Goal: Transaction & Acquisition: Book appointment/travel/reservation

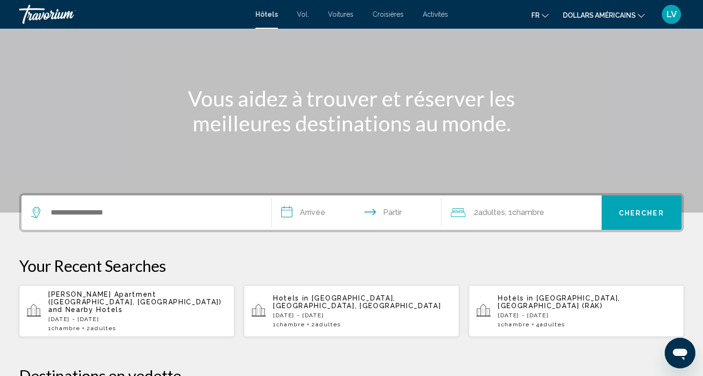
scroll to position [108, 0]
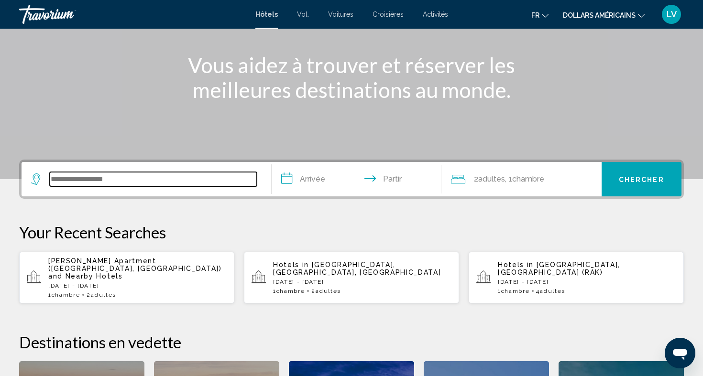
click at [184, 176] on input "Widget de recherche" at bounding box center [153, 179] width 207 height 14
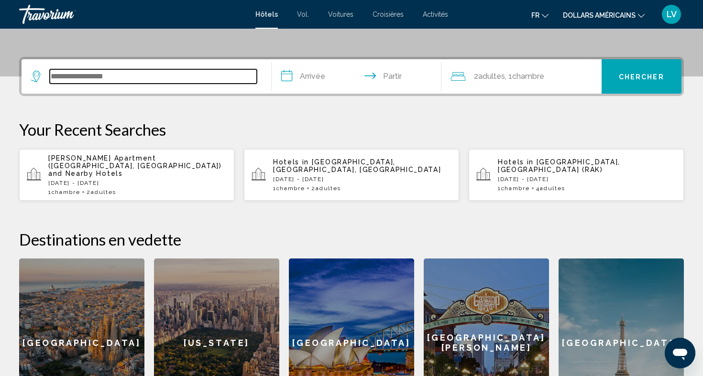
scroll to position [236, 0]
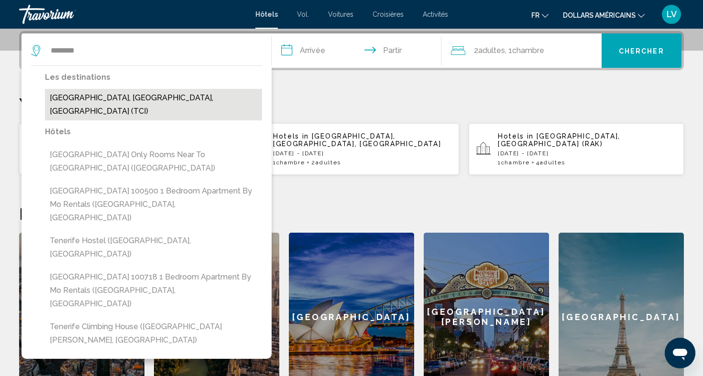
click at [174, 94] on button "Tenerife, Canary Islands, Spain (TCI)" at bounding box center [153, 105] width 217 height 32
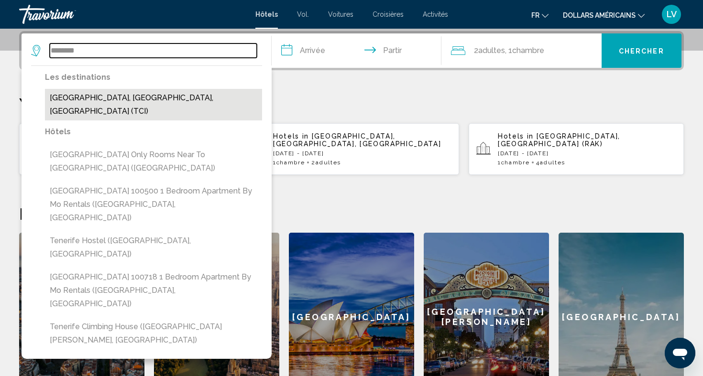
type input "**********"
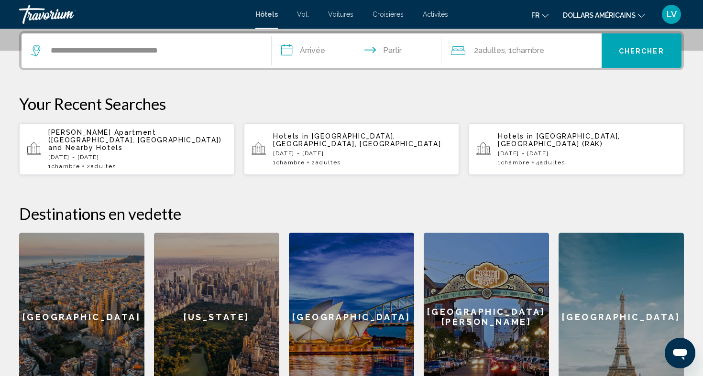
click at [304, 53] on input "**********" at bounding box center [358, 51] width 174 height 37
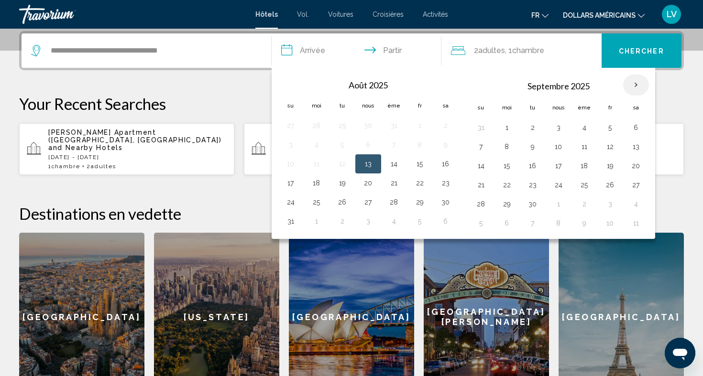
click at [635, 85] on th "Mois prochain" at bounding box center [636, 85] width 26 height 21
click at [632, 85] on th "Mois prochain" at bounding box center [636, 85] width 26 height 21
click at [294, 168] on button "10" at bounding box center [290, 165] width 15 height 13
click at [312, 163] on button "11" at bounding box center [316, 165] width 15 height 13
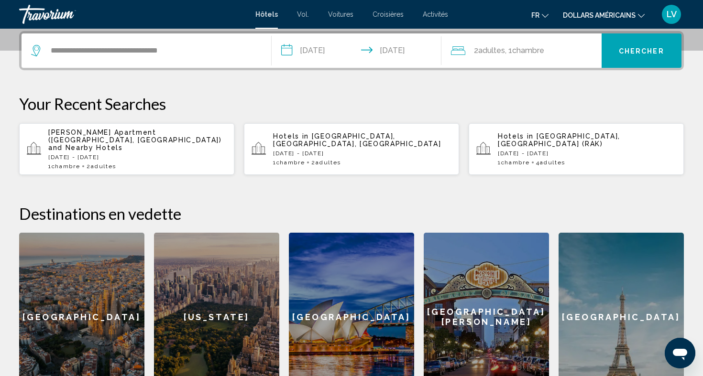
click at [327, 54] on input "**********" at bounding box center [358, 51] width 174 height 37
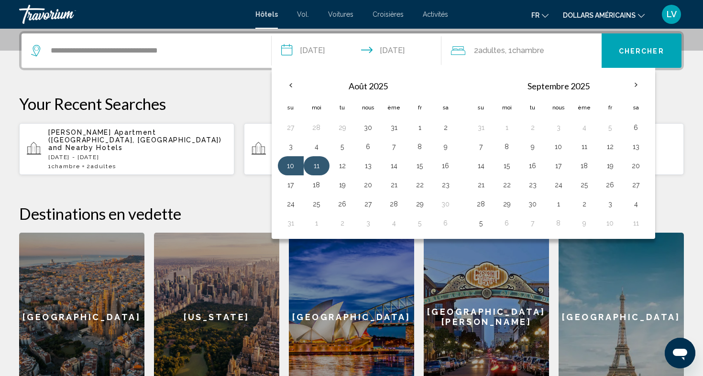
click at [320, 163] on button "11" at bounding box center [316, 165] width 15 height 13
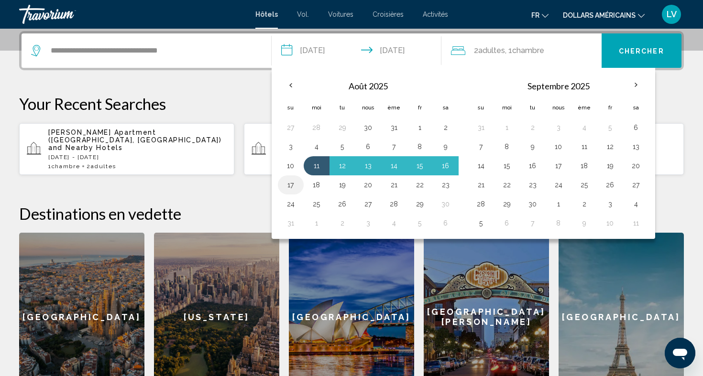
click at [293, 184] on button "17" at bounding box center [290, 184] width 15 height 13
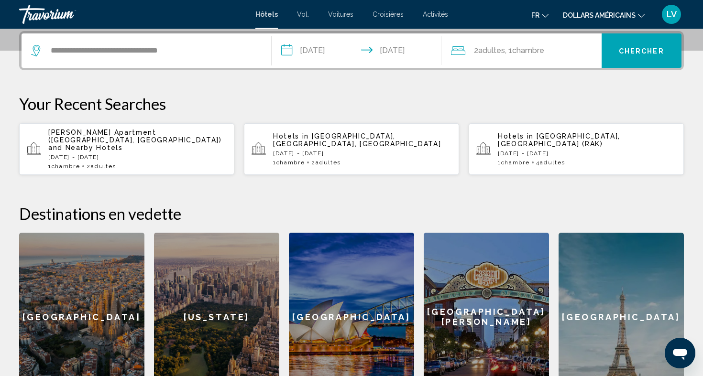
drag, startPoint x: 635, startPoint y: 54, endPoint x: 472, endPoint y: 41, distance: 163.1
click at [467, 45] on div "**********" at bounding box center [352, 50] width 660 height 34
click at [336, 46] on input "**********" at bounding box center [358, 51] width 174 height 37
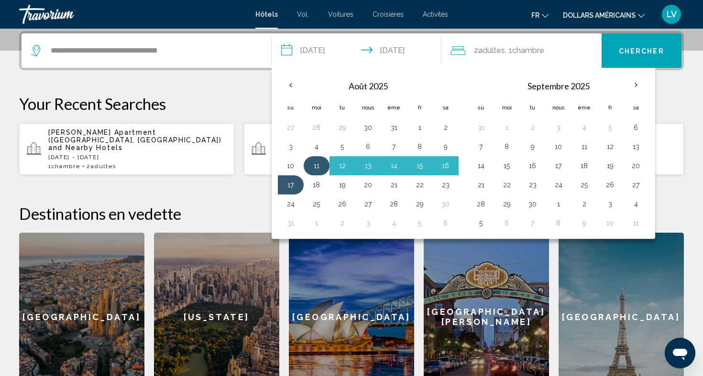
click at [315, 158] on td "11" at bounding box center [317, 165] width 26 height 19
click at [315, 141] on button "4" at bounding box center [316, 146] width 15 height 13
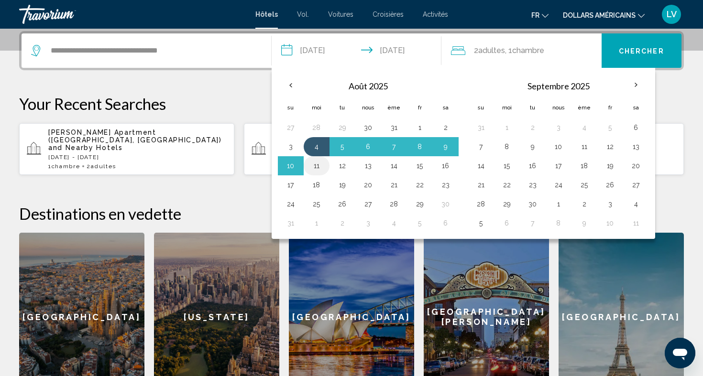
click at [317, 168] on button "11" at bounding box center [316, 165] width 15 height 13
type input "**********"
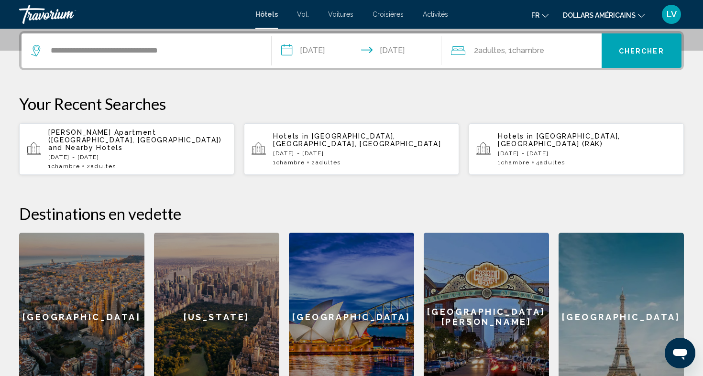
click at [335, 59] on input "**********" at bounding box center [358, 51] width 174 height 37
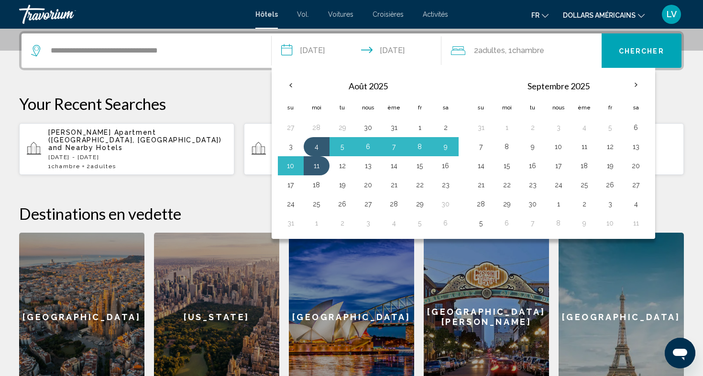
click at [546, 13] on icon "Changer de langue" at bounding box center [545, 15] width 7 height 7
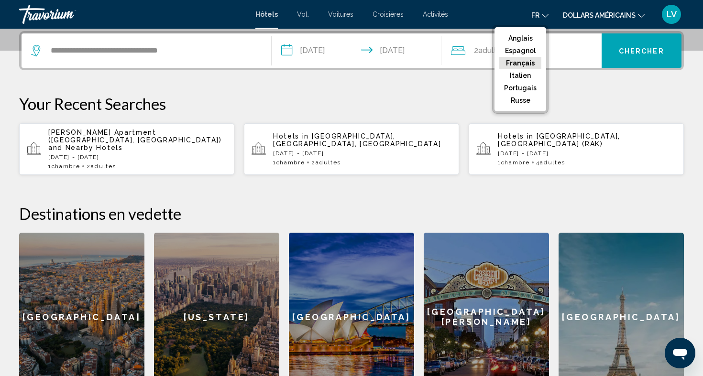
click at [534, 63] on button "Français" at bounding box center [520, 63] width 42 height 12
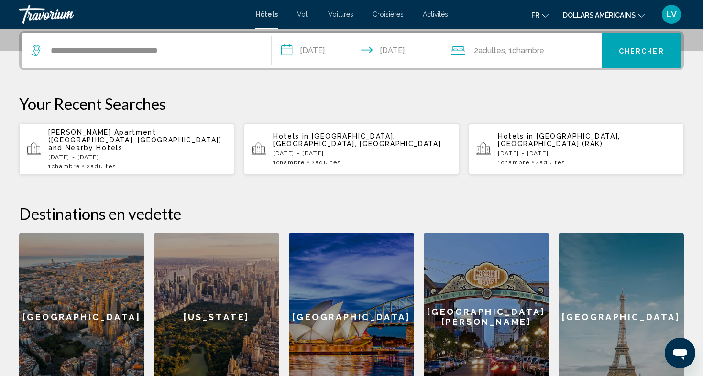
click at [574, 18] on font "dollars américains" at bounding box center [599, 15] width 73 height 8
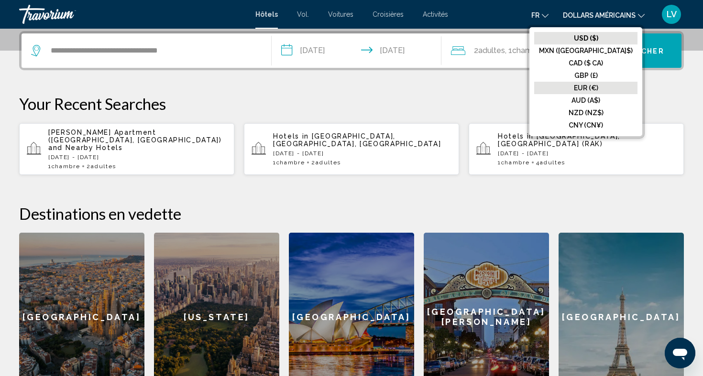
click at [598, 85] on font "EUR (€)" at bounding box center [586, 88] width 24 height 8
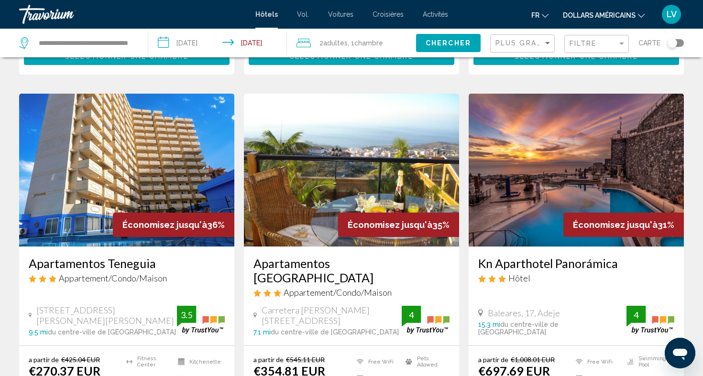
scroll to position [379, 0]
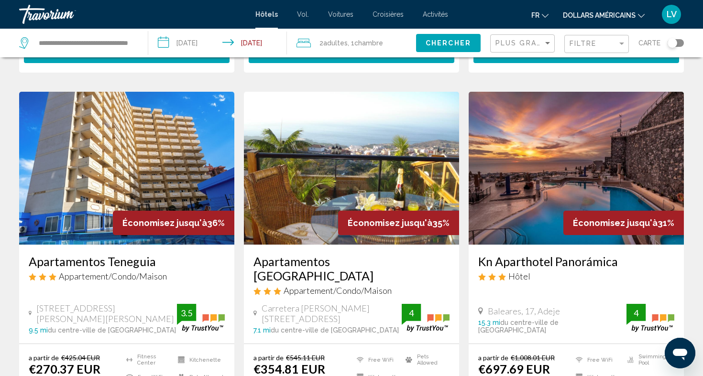
click at [202, 45] on input "**********" at bounding box center [219, 45] width 142 height 32
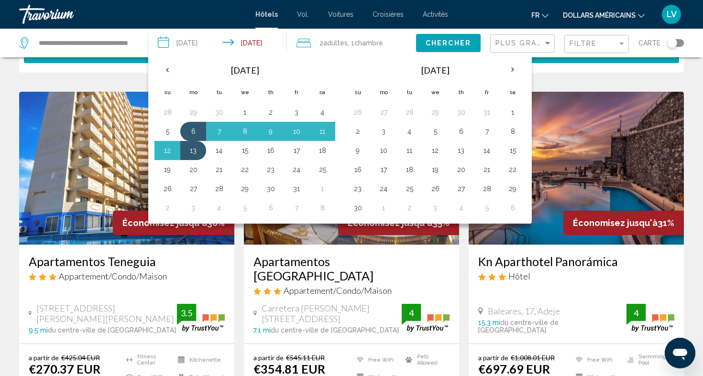
click at [211, 22] on link "Travorium" at bounding box center [132, 14] width 227 height 19
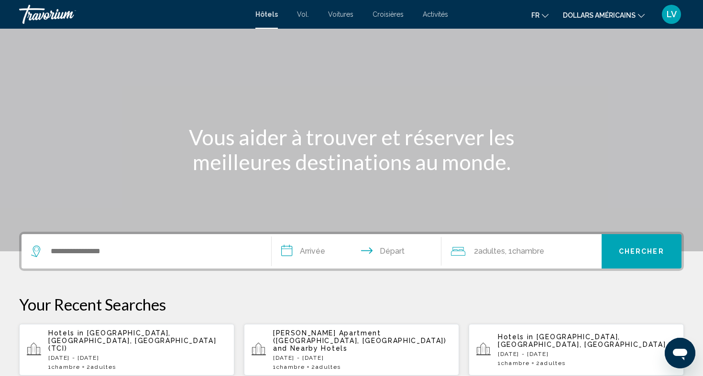
scroll to position [75, 0]
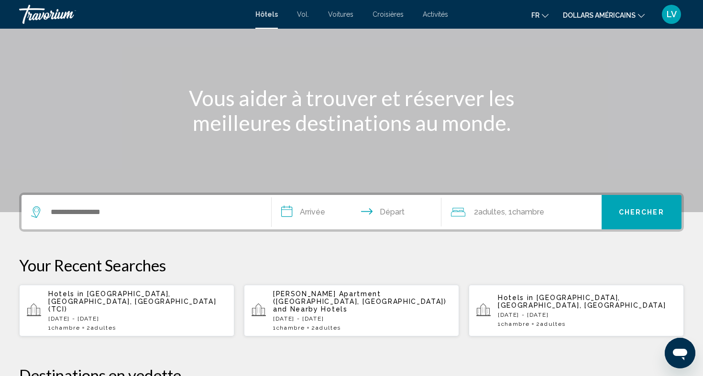
click at [163, 312] on div "Hotels in Tenerife, Canary Islands, Spain (TCI) Mon, 06 Oct - Mon, 13 Oct 1 Cha…" at bounding box center [137, 310] width 178 height 41
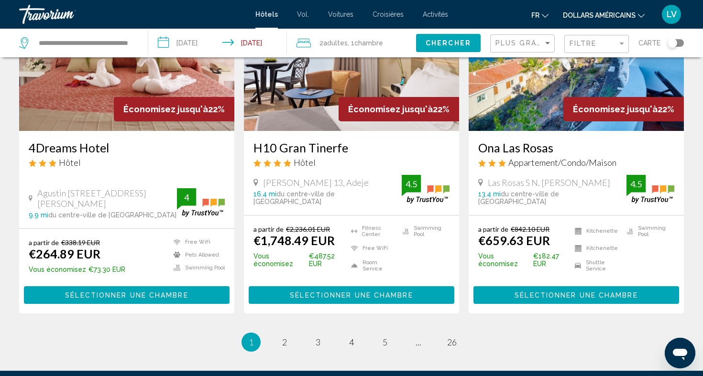
scroll to position [1291, 0]
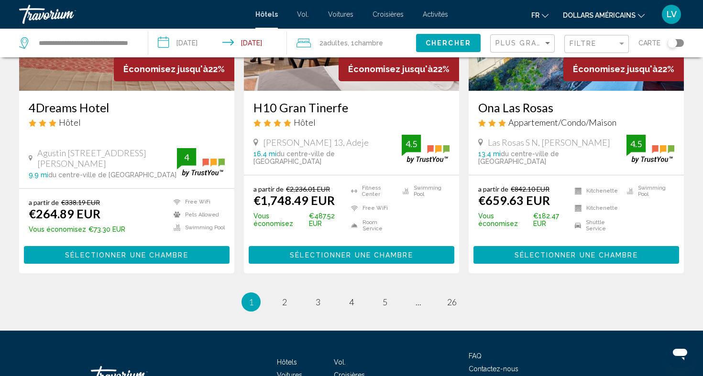
click at [294, 293] on ul "1 / 26 You're on page 1 page 2 page 3 page 4 page 5 page ... page 26" at bounding box center [351, 302] width 664 height 19
click at [284, 297] on span "2" at bounding box center [284, 302] width 5 height 11
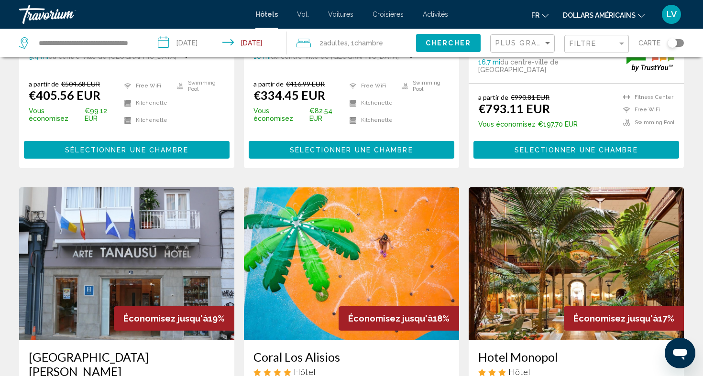
scroll to position [1169, 0]
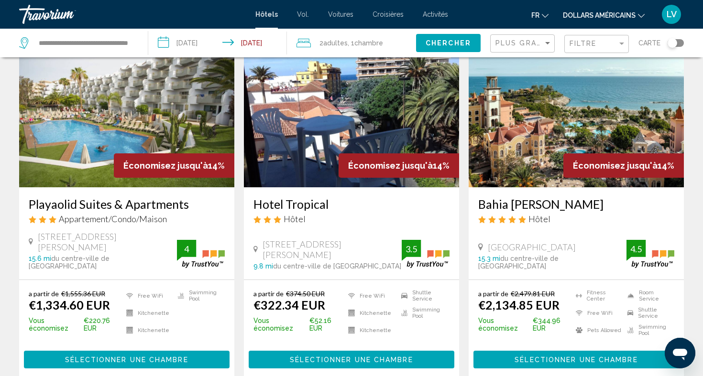
scroll to position [1304, 0]
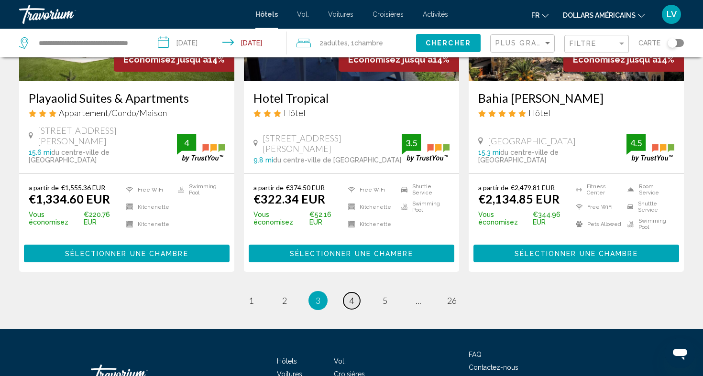
click at [350, 295] on span "4" at bounding box center [351, 300] width 5 height 11
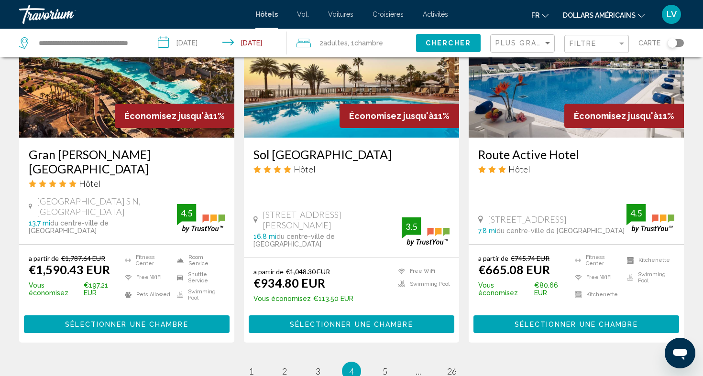
scroll to position [1255, 0]
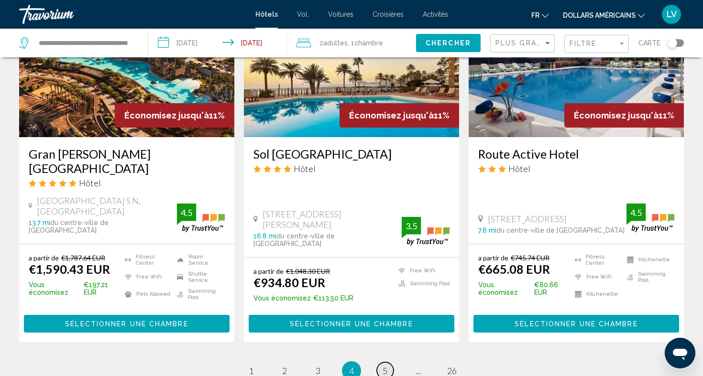
click at [381, 362] on link "page 5" at bounding box center [385, 370] width 17 height 17
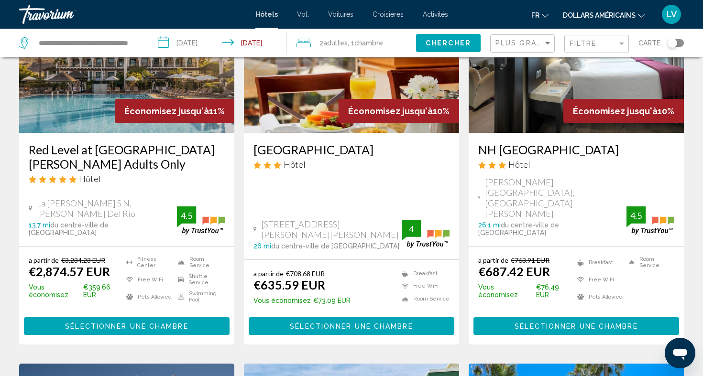
scroll to position [154, 0]
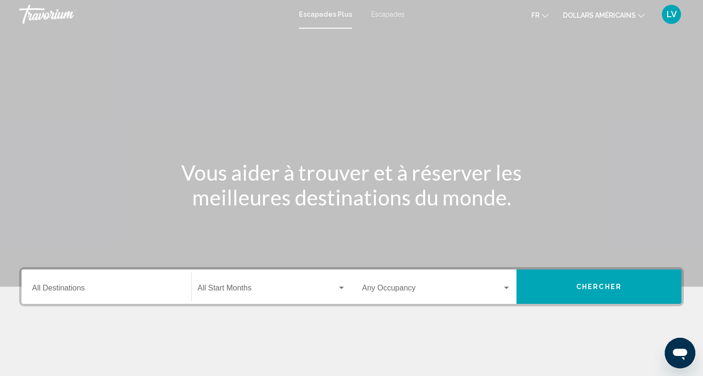
click at [542, 9] on button "fr English Español Français Italiano Português русский" at bounding box center [539, 15] width 17 height 14
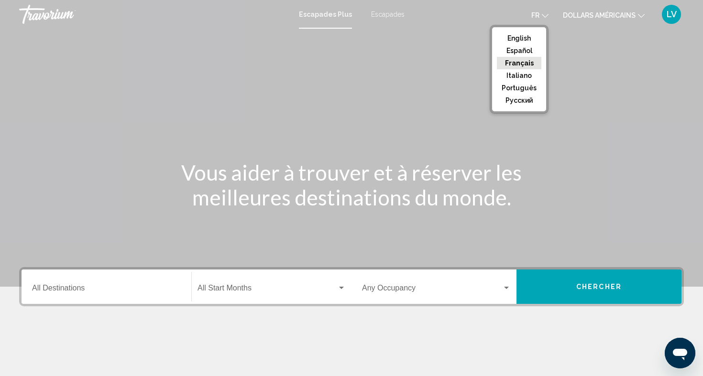
click at [528, 62] on button "Français" at bounding box center [519, 63] width 44 height 12
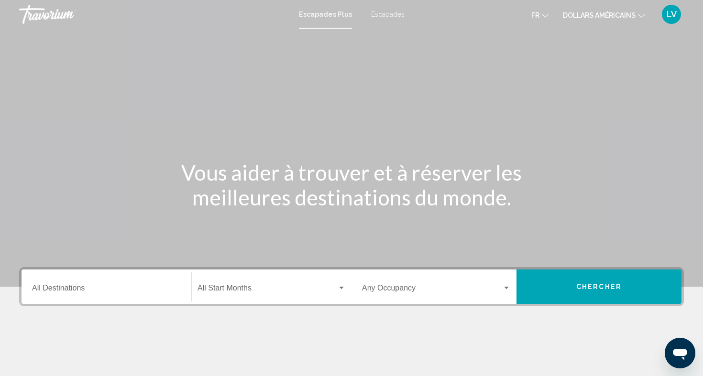
click at [594, 14] on font "dollars américains" at bounding box center [599, 15] width 73 height 8
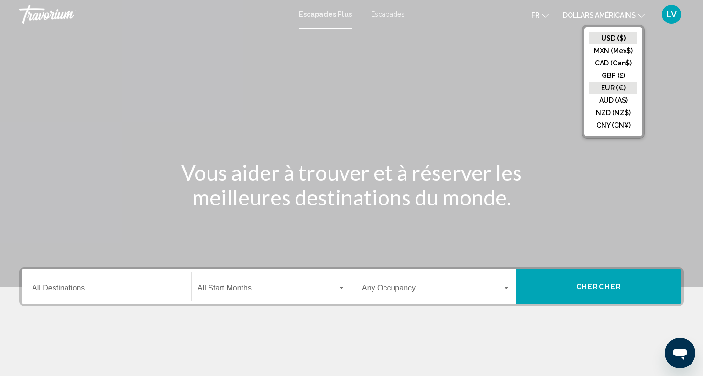
click at [606, 87] on button "EUR (€)" at bounding box center [613, 88] width 48 height 12
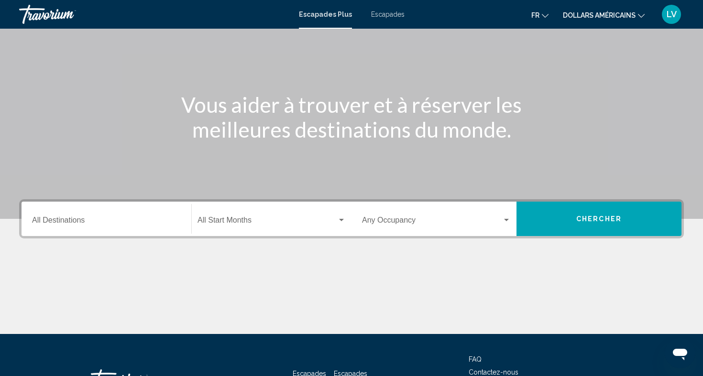
click at [231, 222] on span "Widget de recherche" at bounding box center [267, 222] width 140 height 9
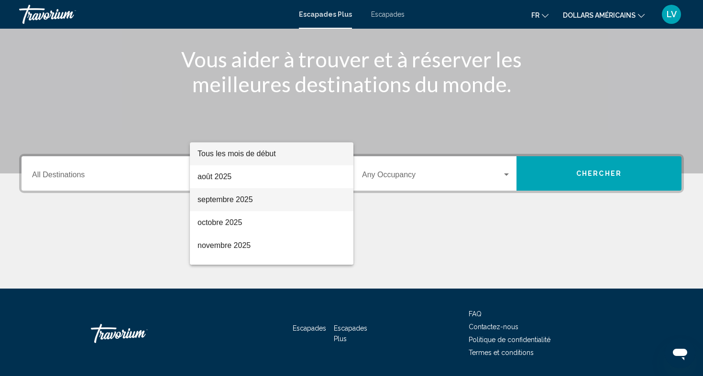
scroll to position [143, 0]
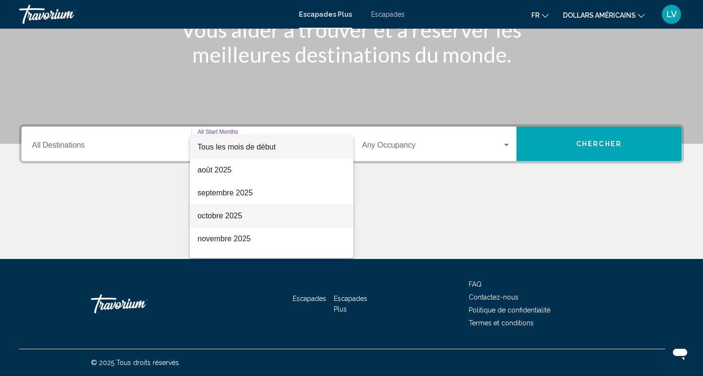
click at [241, 218] on span "octobre 2025" at bounding box center [271, 216] width 148 height 23
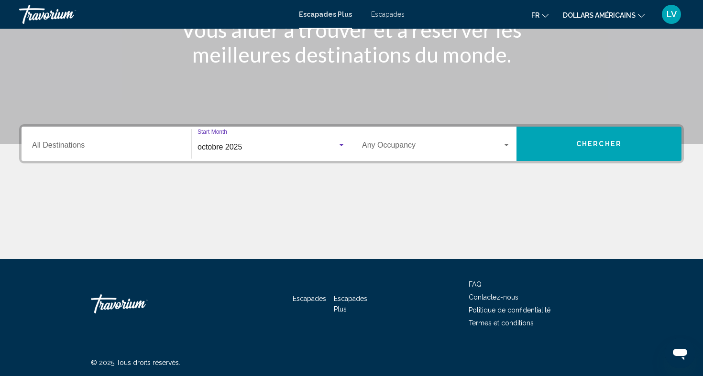
click at [151, 150] on input "Destination All Destinations" at bounding box center [106, 147] width 149 height 9
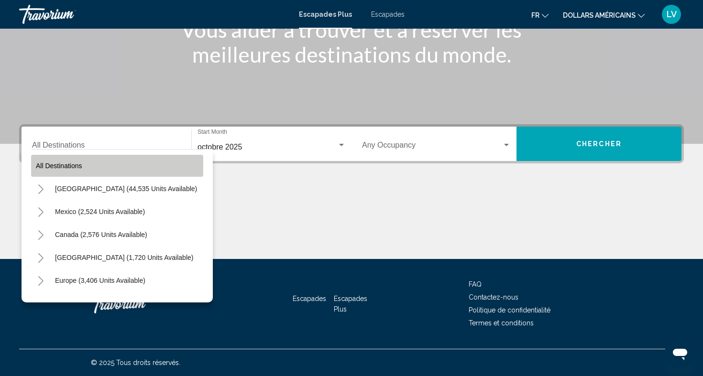
click at [148, 170] on button "All destinations" at bounding box center [117, 166] width 172 height 22
type input "**********"
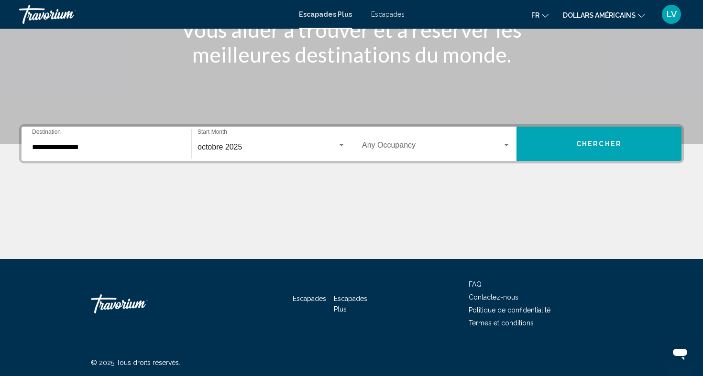
click at [396, 140] on div "Occupancy Any Occupancy" at bounding box center [436, 144] width 149 height 30
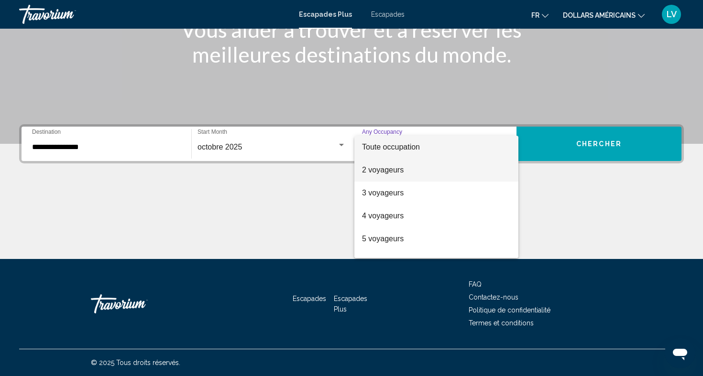
click at [403, 166] on span "2 voyageurs" at bounding box center [436, 170] width 149 height 23
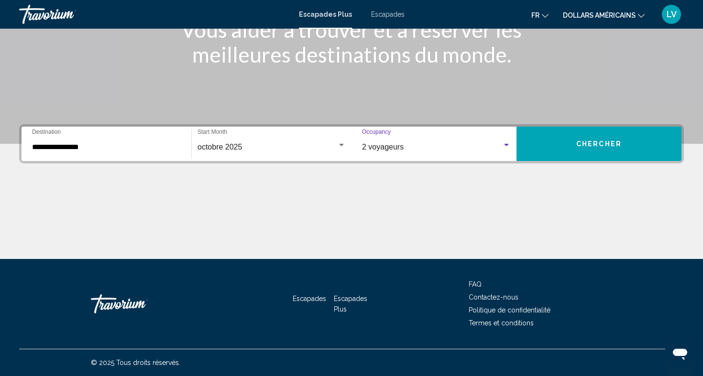
click at [557, 142] on button "Chercher" at bounding box center [598, 144] width 165 height 34
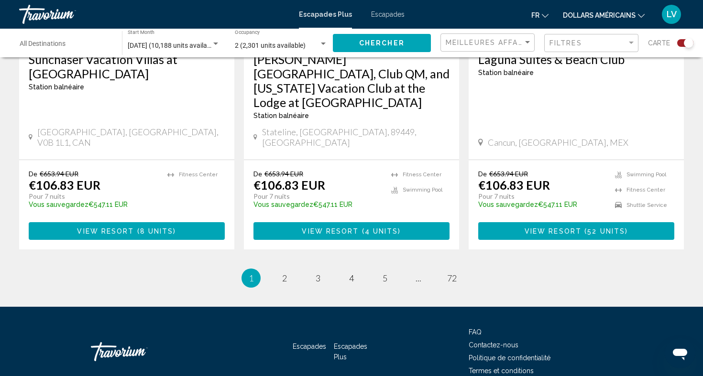
scroll to position [1535, 0]
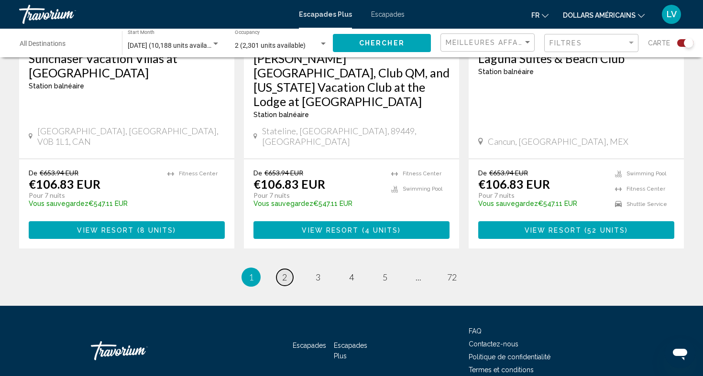
click at [287, 269] on link "page 2" at bounding box center [284, 277] width 17 height 17
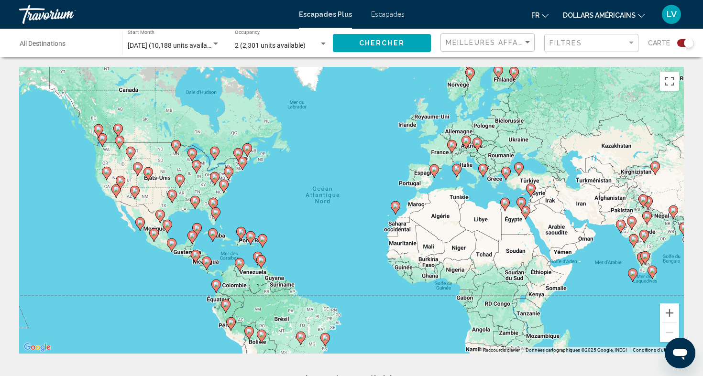
click at [396, 206] on image "Contenu principal" at bounding box center [395, 206] width 6 height 6
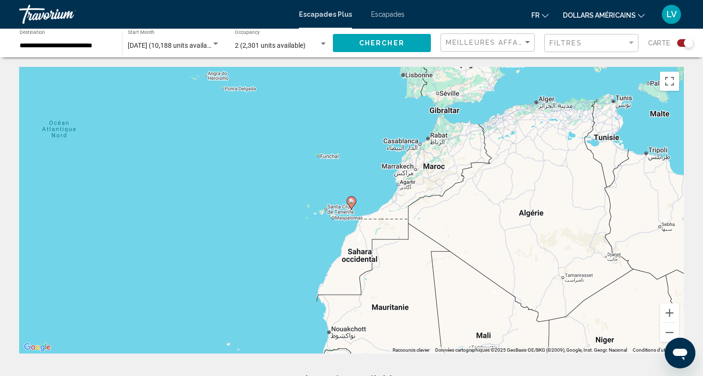
click at [352, 203] on image "Contenu principal" at bounding box center [351, 201] width 6 height 6
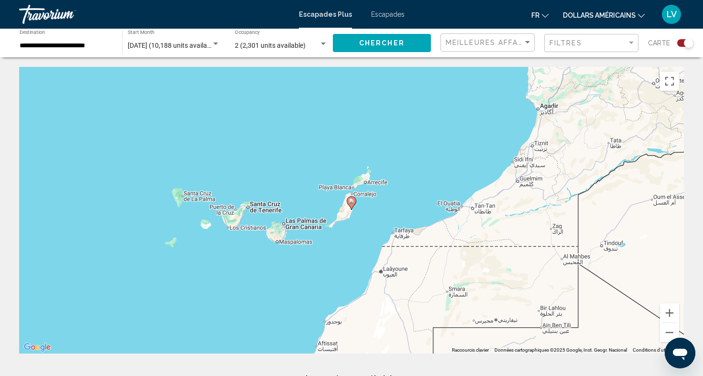
click at [352, 203] on image "Contenu principal" at bounding box center [351, 201] width 6 height 6
type input "**********"
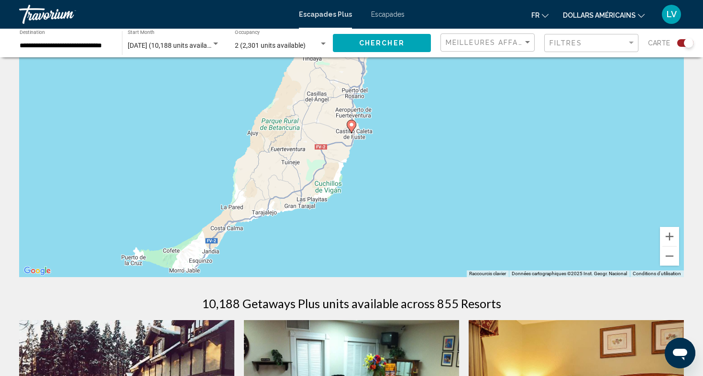
scroll to position [56, 0]
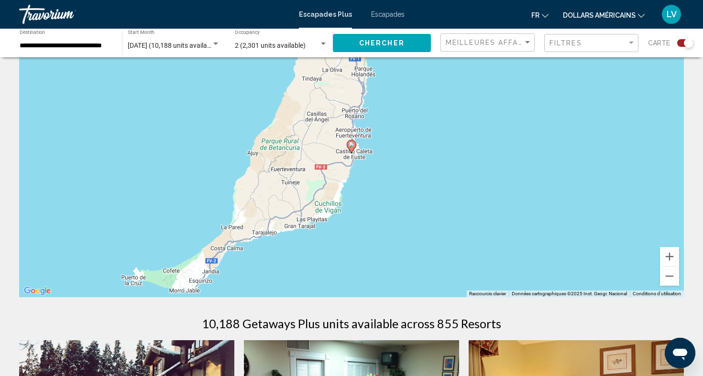
click at [351, 146] on image "Contenu principal" at bounding box center [351, 145] width 6 height 6
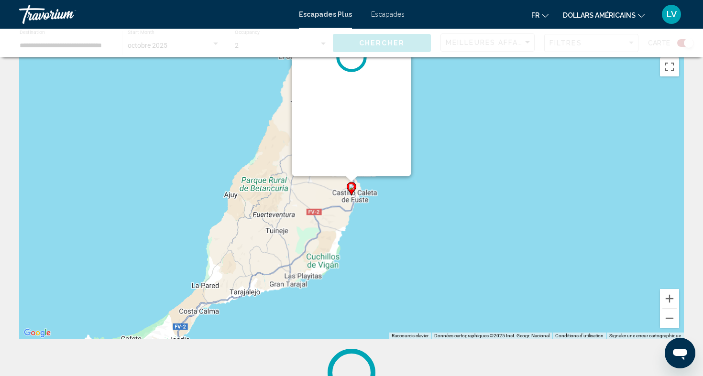
scroll to position [0, 0]
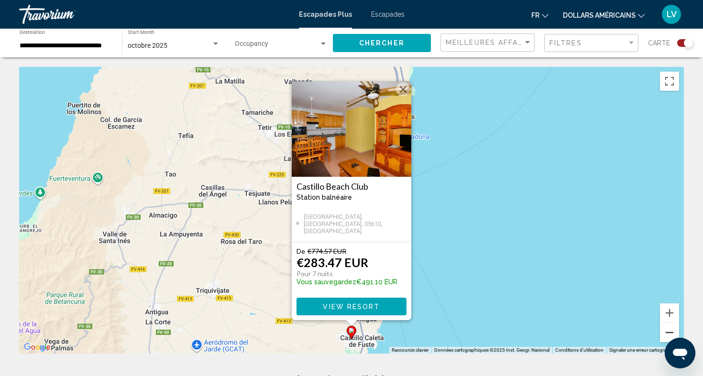
click at [668, 333] on button "Zoom arrière" at bounding box center [669, 332] width 19 height 19
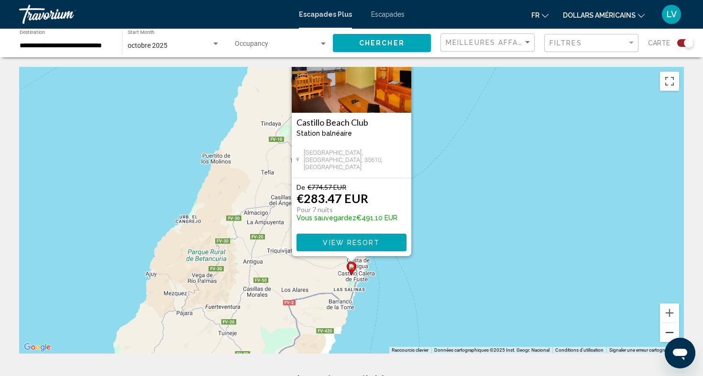
click at [668, 333] on button "Zoom arrière" at bounding box center [669, 332] width 19 height 19
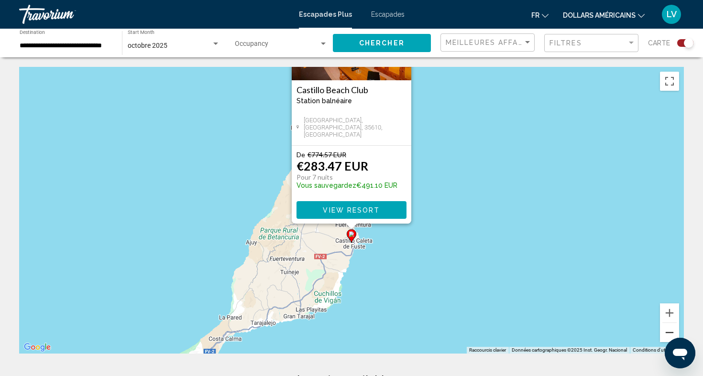
click at [668, 333] on button "Zoom arrière" at bounding box center [669, 332] width 19 height 19
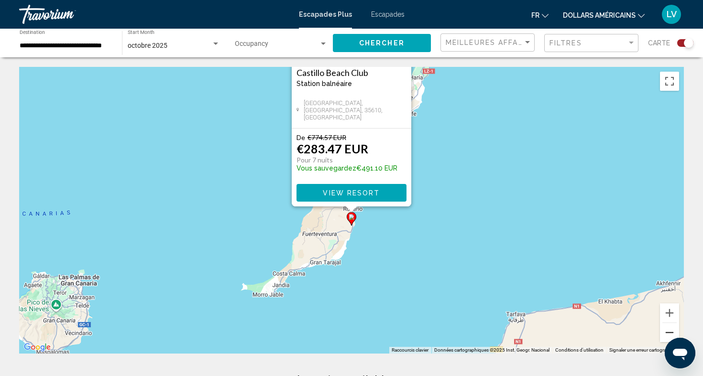
click at [668, 333] on button "Zoom arrière" at bounding box center [669, 332] width 19 height 19
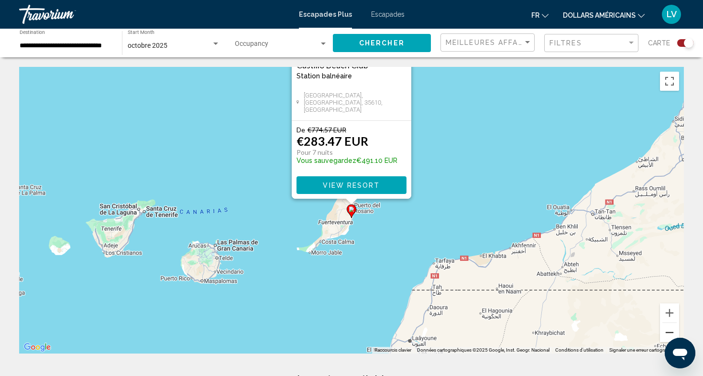
click at [668, 333] on button "Zoom arrière" at bounding box center [669, 332] width 19 height 19
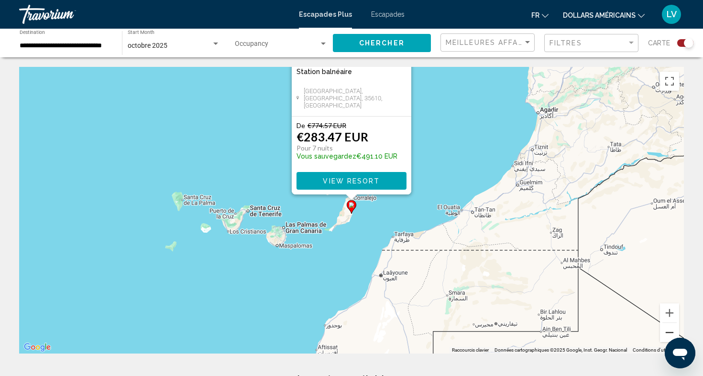
click at [668, 333] on button "Zoom arrière" at bounding box center [669, 332] width 19 height 19
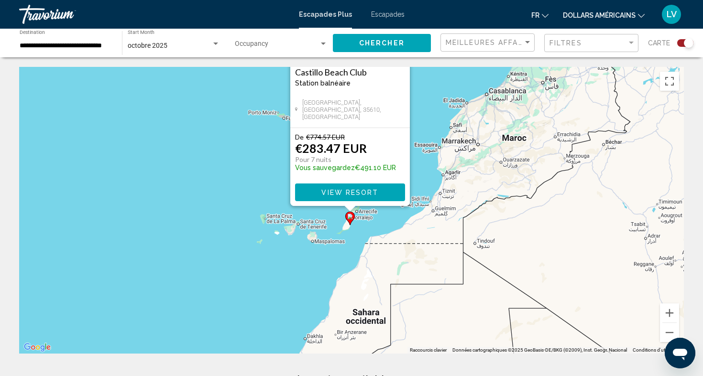
drag, startPoint x: 592, startPoint y: 241, endPoint x: 590, endPoint y: 255, distance: 14.0
click at [590, 255] on div "Pour activer le glissement avec le clavier, appuyez sur Alt+Entrée. Une fois ce…" at bounding box center [351, 210] width 664 height 287
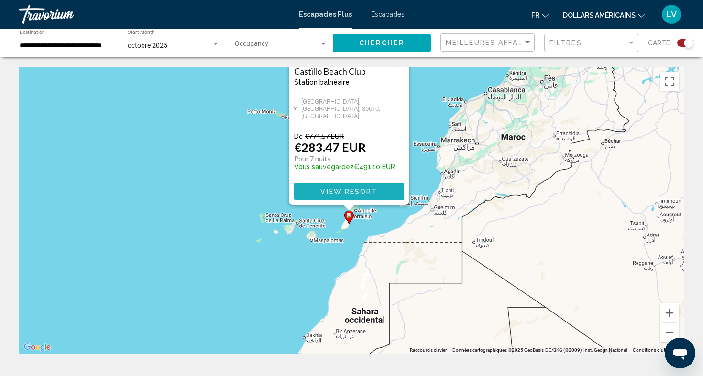
click at [395, 193] on button "View Resort" at bounding box center [349, 192] width 110 height 18
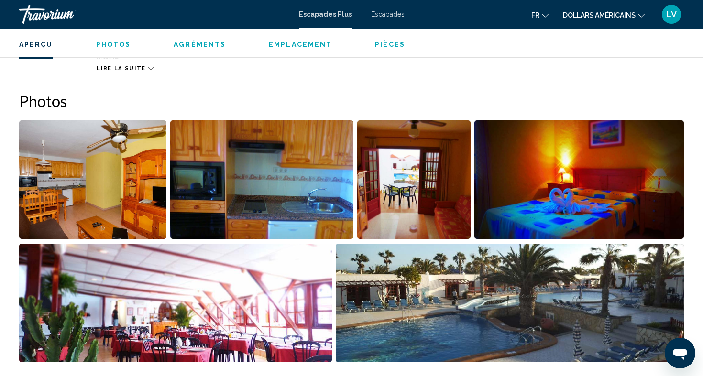
scroll to position [461, 0]
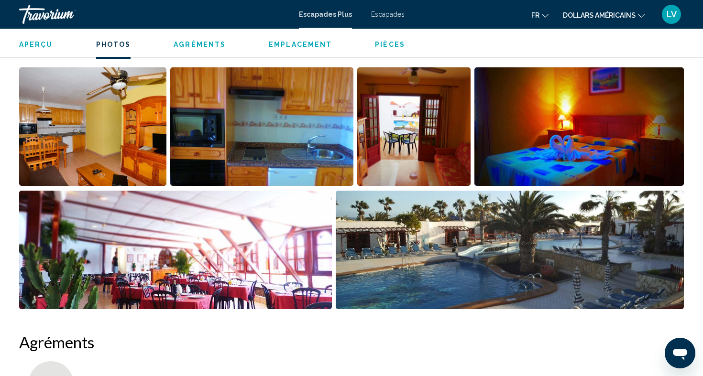
click at [88, 142] on img "Open full-screen image slider" at bounding box center [92, 126] width 147 height 119
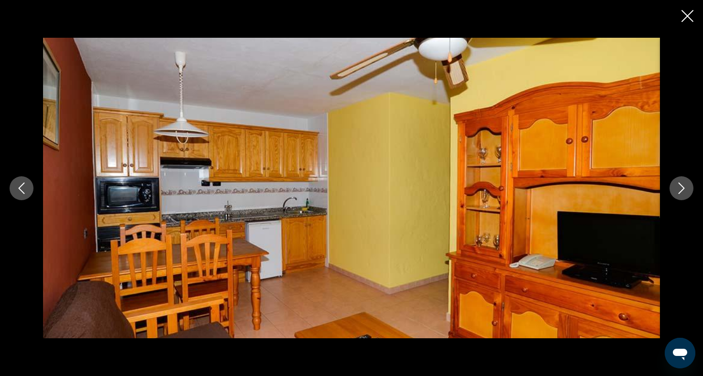
click at [683, 188] on icon "Next image" at bounding box center [681, 188] width 6 height 11
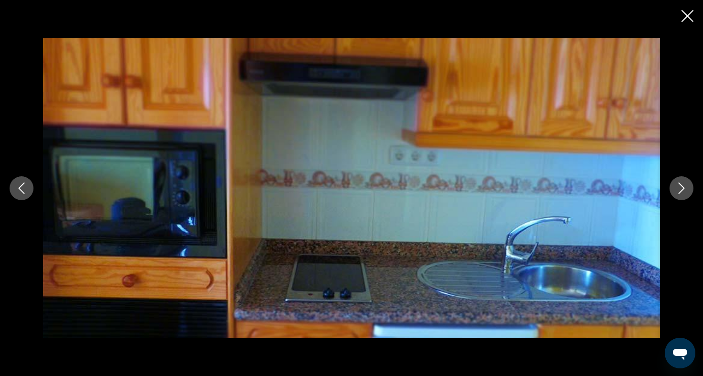
click at [683, 188] on icon "Next image" at bounding box center [681, 188] width 6 height 11
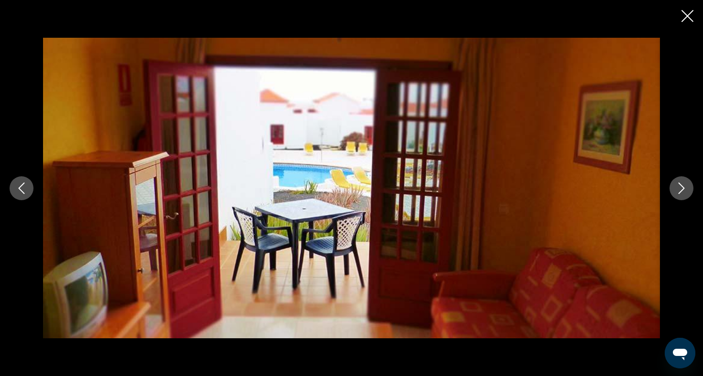
click at [683, 188] on icon "Next image" at bounding box center [681, 188] width 6 height 11
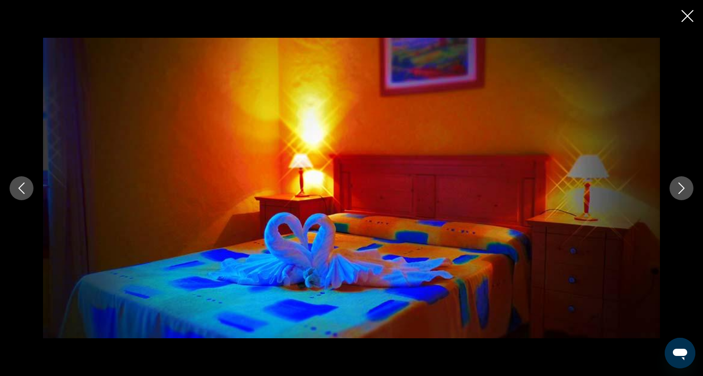
click at [683, 188] on icon "Next image" at bounding box center [681, 188] width 6 height 11
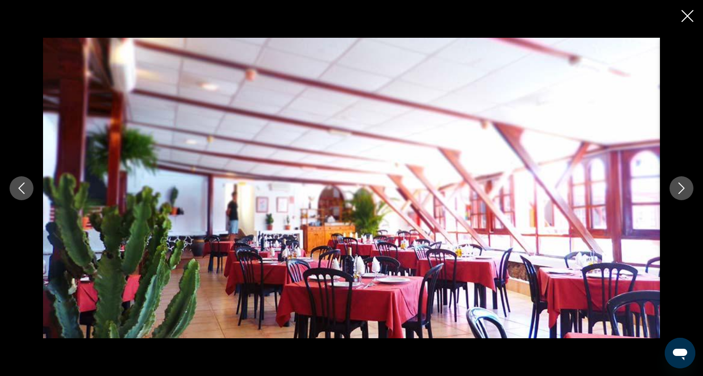
click at [683, 188] on icon "Next image" at bounding box center [681, 188] width 6 height 11
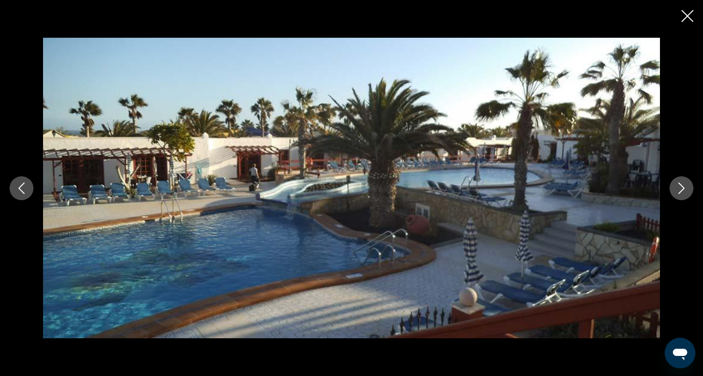
click at [683, 188] on icon "Next image" at bounding box center [681, 188] width 6 height 11
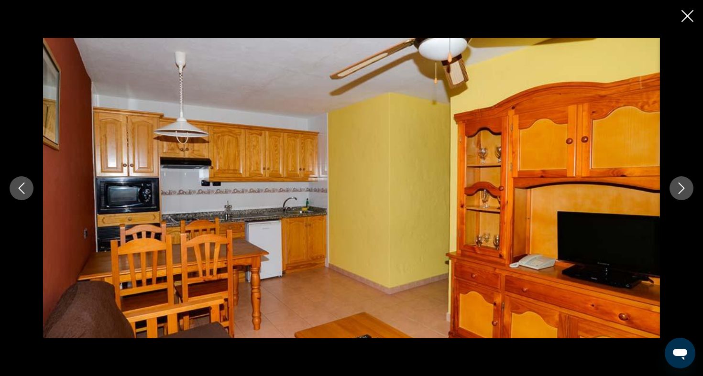
click at [683, 188] on icon "Next image" at bounding box center [681, 188] width 6 height 11
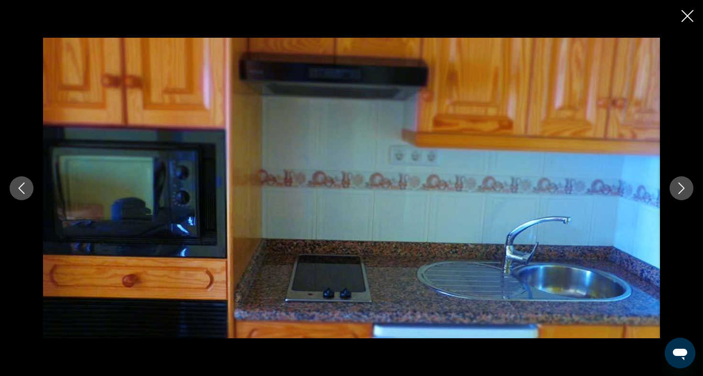
click at [695, 17] on div "Contenu principal" at bounding box center [351, 188] width 703 height 376
click at [689, 11] on icon "Close slideshow" at bounding box center [687, 16] width 12 height 12
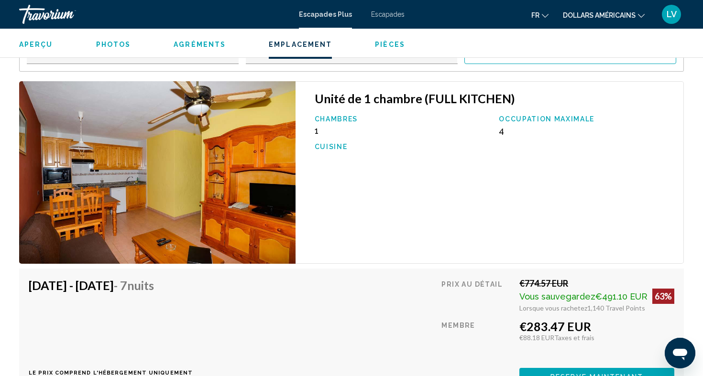
scroll to position [1576, 0]
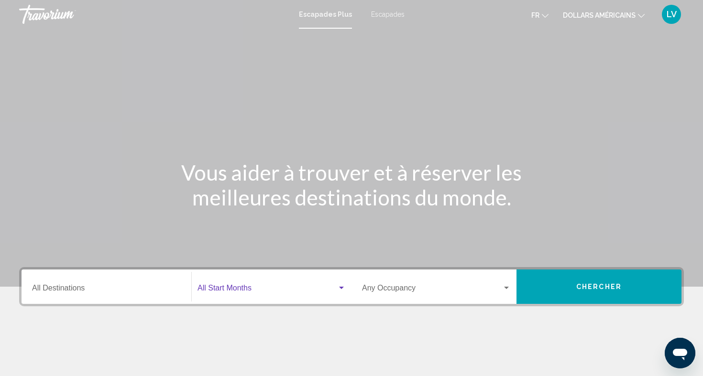
click at [249, 293] on span "Widget de recherche" at bounding box center [267, 290] width 140 height 9
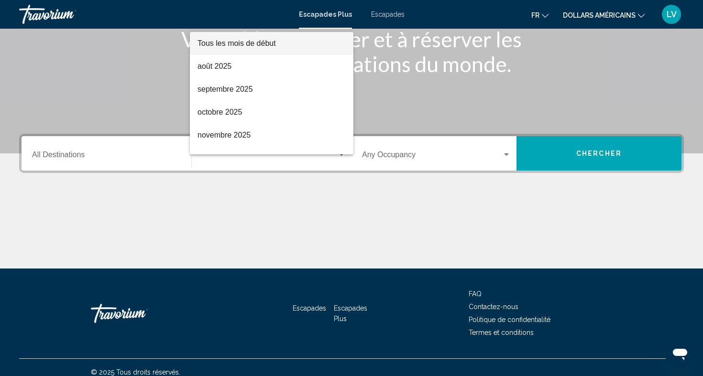
scroll to position [143, 0]
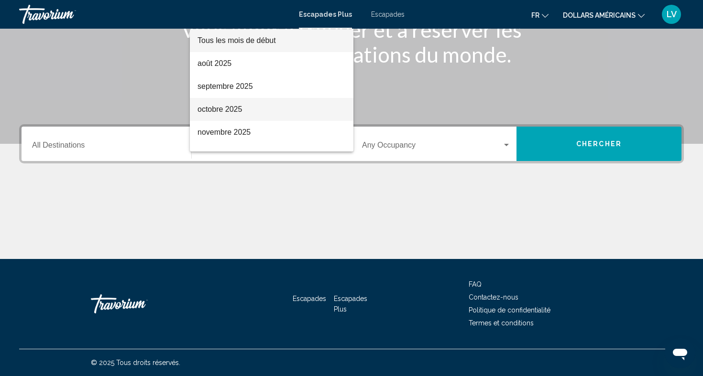
click at [276, 113] on span "octobre 2025" at bounding box center [271, 109] width 148 height 23
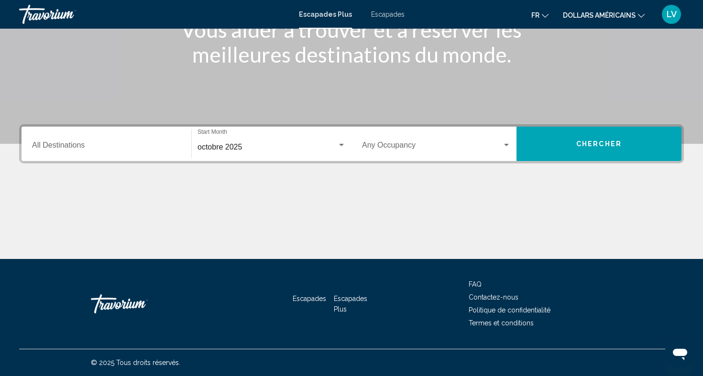
click at [374, 154] on div "Occupancy Any Occupancy" at bounding box center [436, 144] width 149 height 30
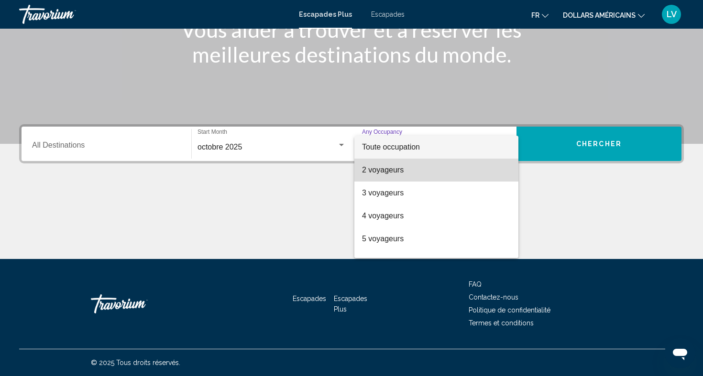
click at [383, 169] on font "2 voyageurs" at bounding box center [383, 170] width 42 height 8
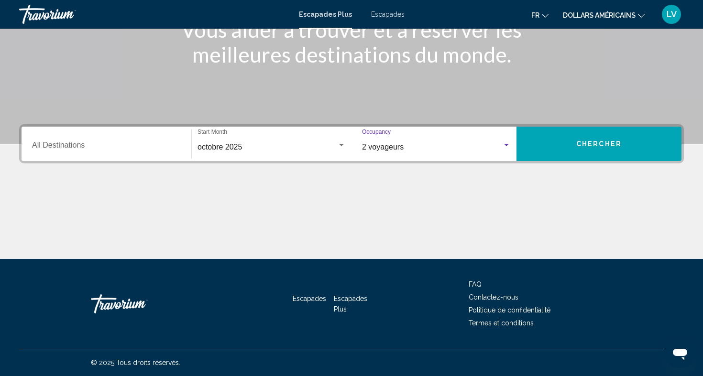
click at [131, 143] on input "Destination All Destinations" at bounding box center [106, 147] width 149 height 9
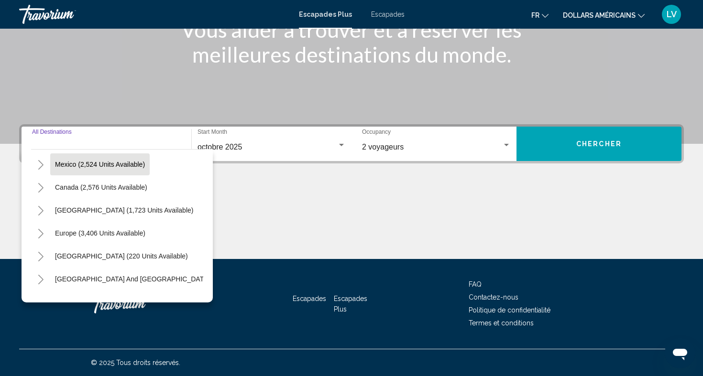
scroll to position [51, 0]
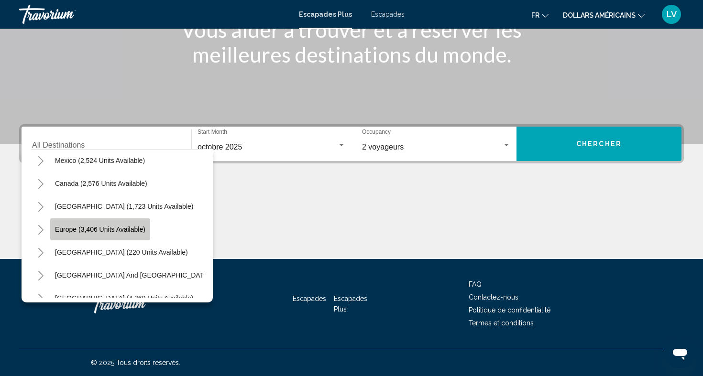
click at [137, 220] on button "Europe (3,406 units available)" at bounding box center [100, 229] width 100 height 22
type input "**********"
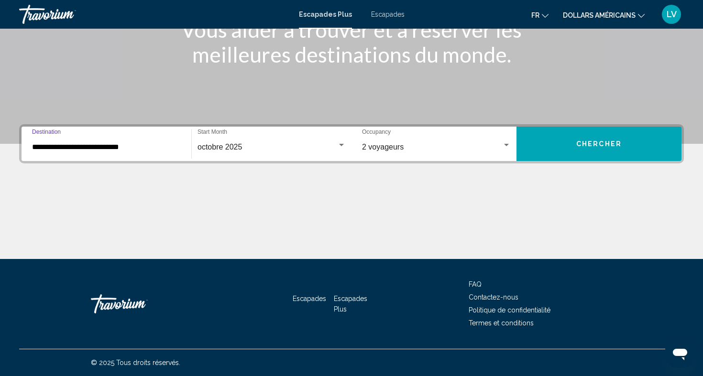
click at [78, 143] on input "**********" at bounding box center [106, 147] width 149 height 9
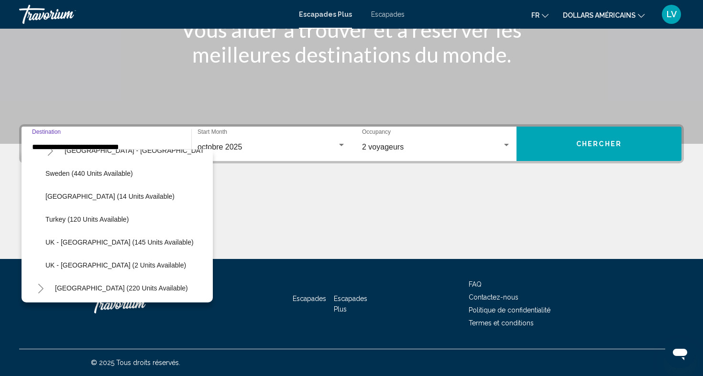
scroll to position [545, 0]
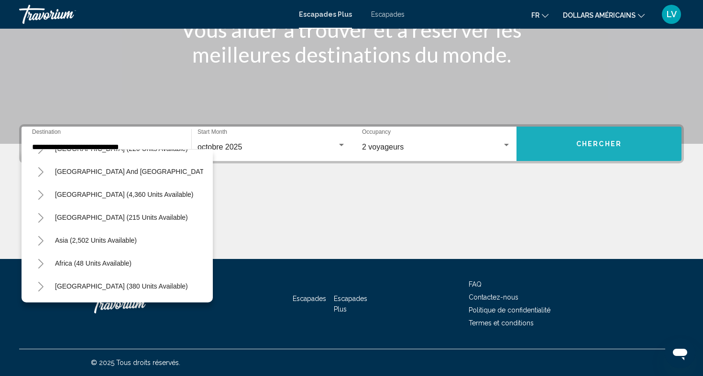
click at [564, 148] on button "Chercher" at bounding box center [598, 144] width 165 height 34
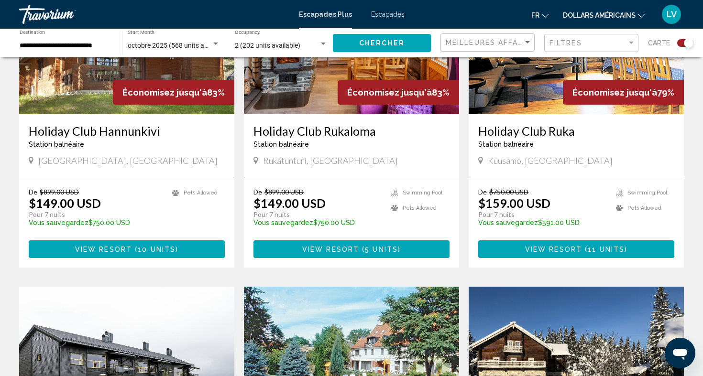
scroll to position [455, 0]
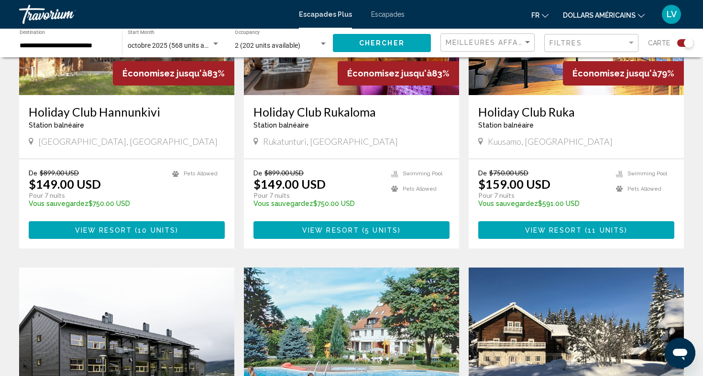
click at [612, 14] on font "dollars américains" at bounding box center [599, 15] width 73 height 8
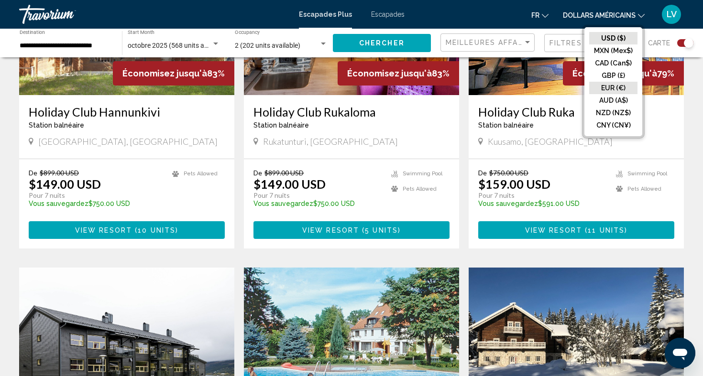
click at [598, 86] on button "EUR (€)" at bounding box center [613, 88] width 48 height 12
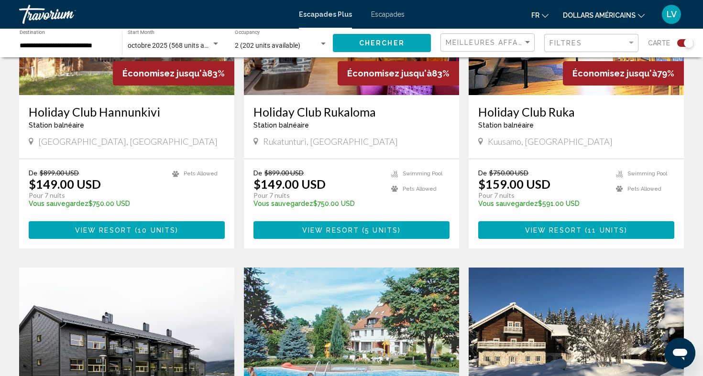
click at [538, 16] on font "fr" at bounding box center [535, 15] width 8 height 8
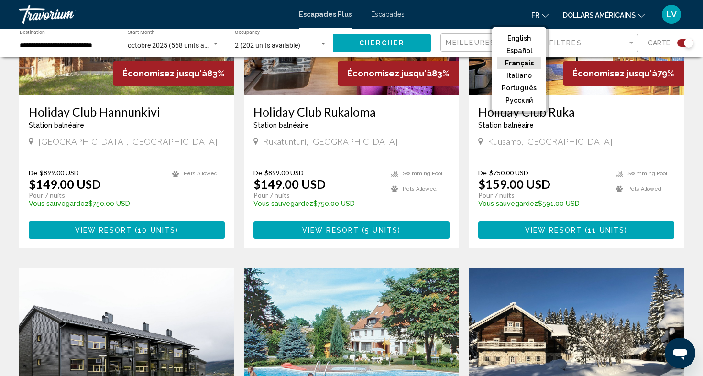
click at [534, 64] on button "Français" at bounding box center [519, 63] width 44 height 12
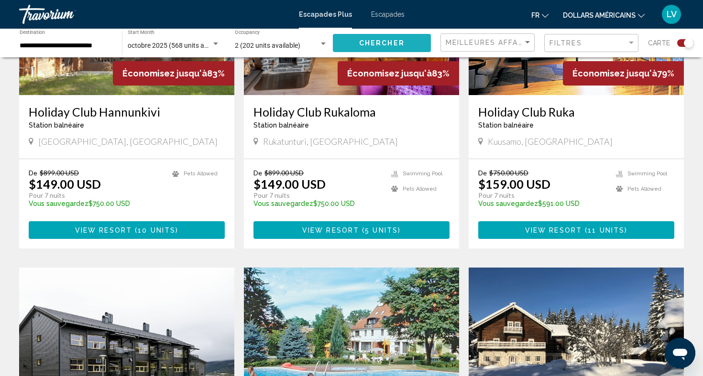
click at [408, 41] on button "Chercher" at bounding box center [382, 43] width 98 height 18
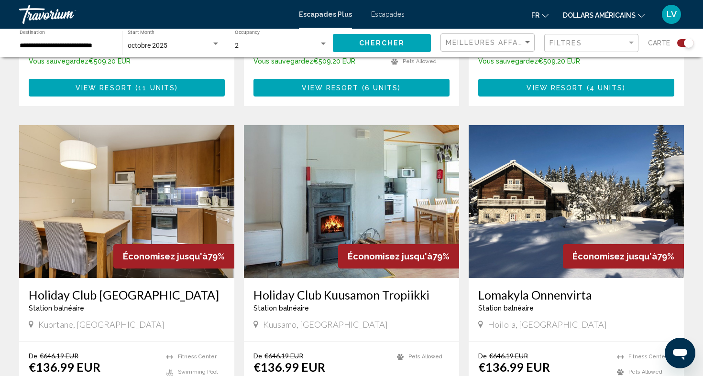
scroll to position [1363, 0]
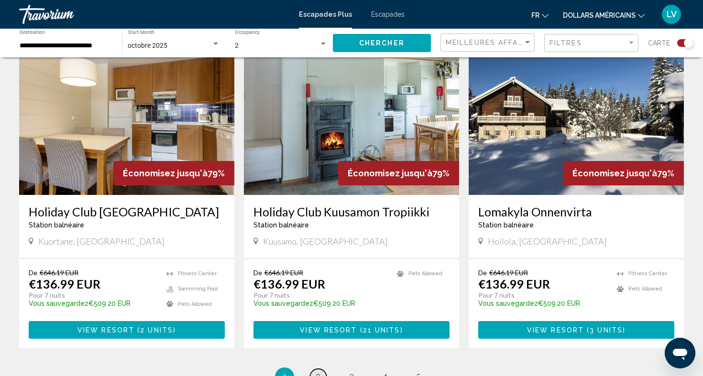
click at [324, 369] on link "page 2" at bounding box center [318, 377] width 17 height 17
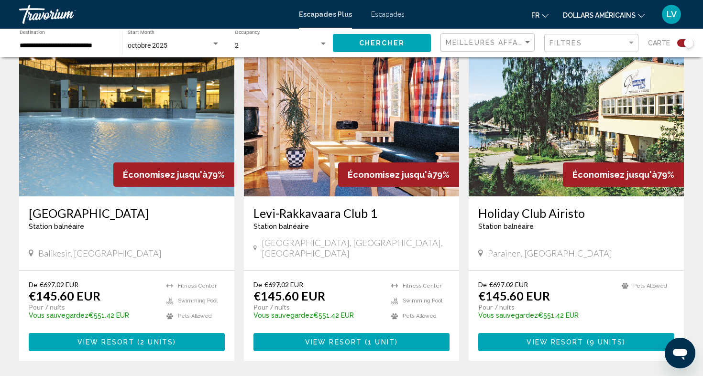
scroll to position [703, 0]
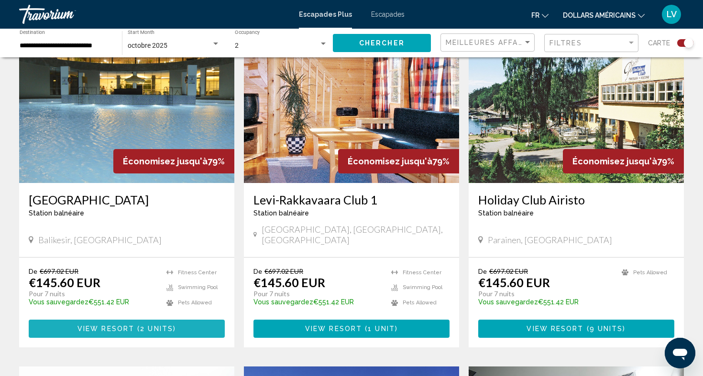
click at [178, 320] on button "View Resort ( 2 units )" at bounding box center [127, 329] width 196 height 18
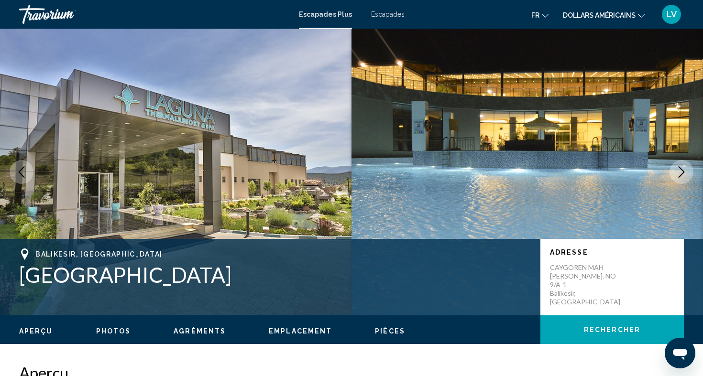
click at [684, 153] on img "Contenu principal" at bounding box center [526, 172] width 351 height 287
click at [686, 190] on img "Contenu principal" at bounding box center [526, 172] width 351 height 287
click at [681, 171] on icon "Next image" at bounding box center [680, 171] width 11 height 11
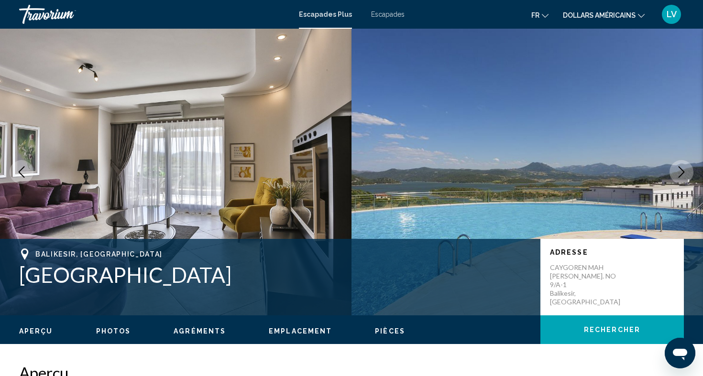
click at [681, 171] on icon "Next image" at bounding box center [680, 171] width 11 height 11
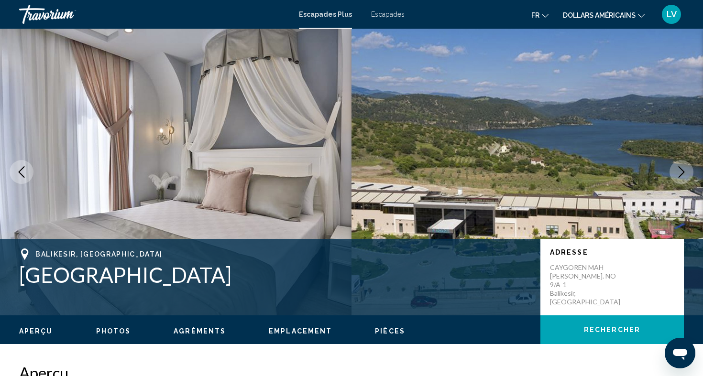
click at [681, 171] on icon "Next image" at bounding box center [680, 171] width 11 height 11
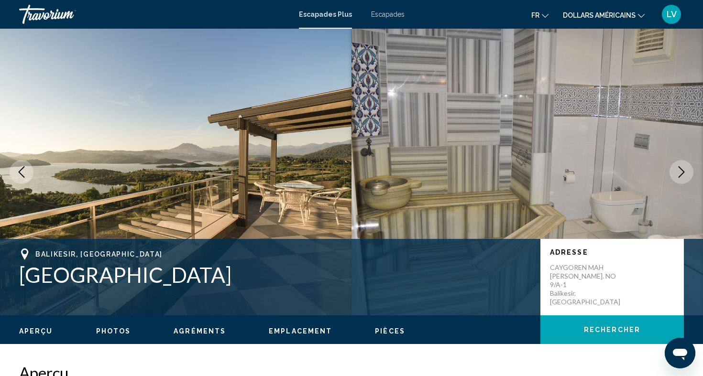
click at [681, 171] on icon "Next image" at bounding box center [680, 171] width 11 height 11
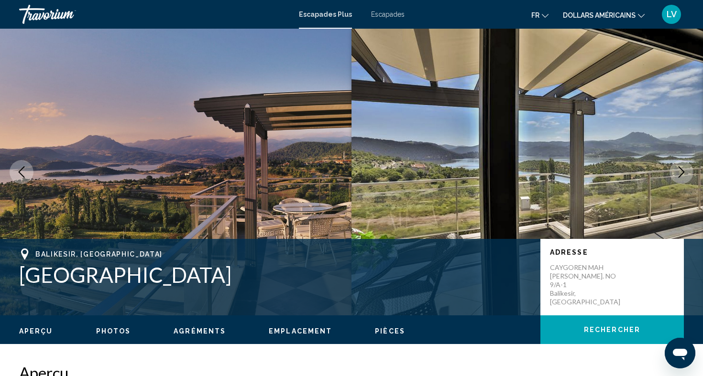
click at [679, 171] on icon "Next image" at bounding box center [680, 171] width 11 height 11
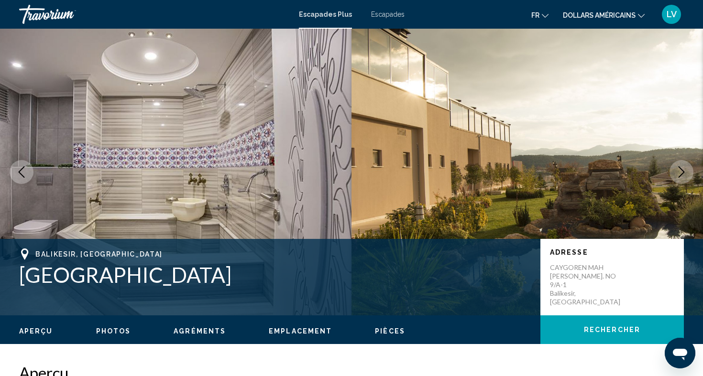
click at [679, 171] on icon "Next image" at bounding box center [680, 171] width 11 height 11
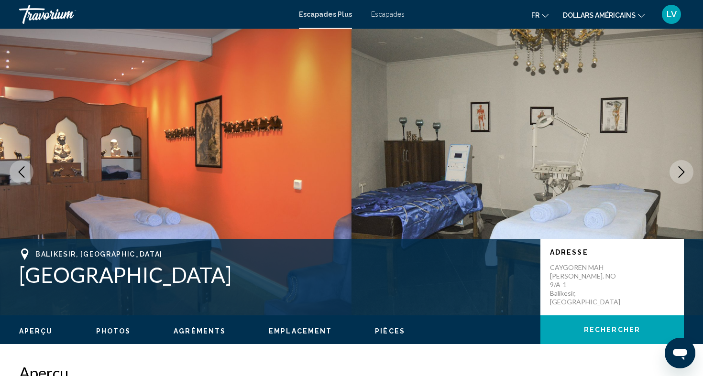
click at [679, 171] on icon "Next image" at bounding box center [680, 171] width 11 height 11
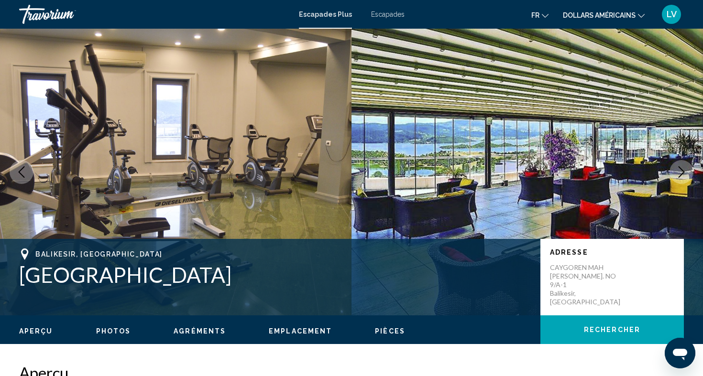
click at [679, 171] on icon "Next image" at bounding box center [680, 171] width 11 height 11
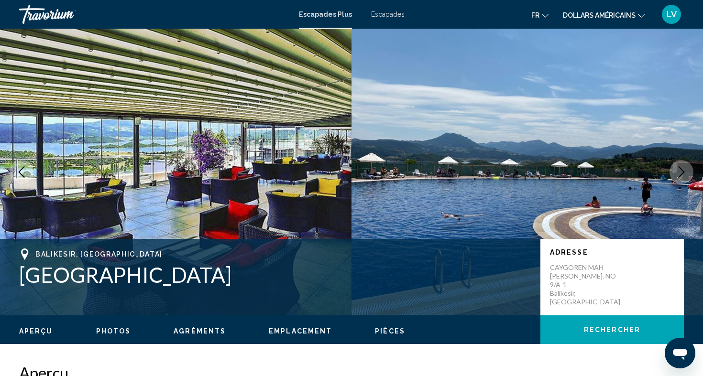
click at [679, 171] on icon "Next image" at bounding box center [680, 171] width 11 height 11
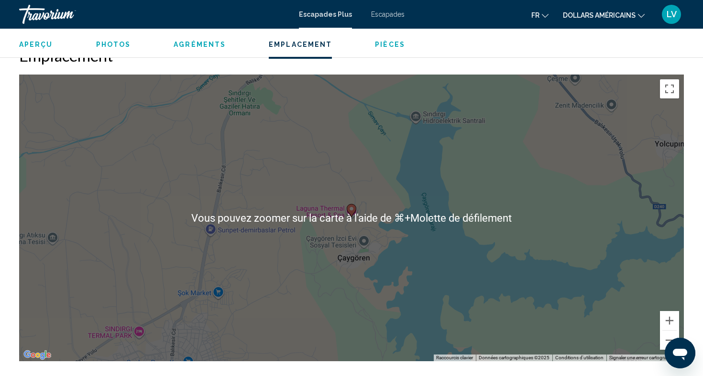
scroll to position [1331, 0]
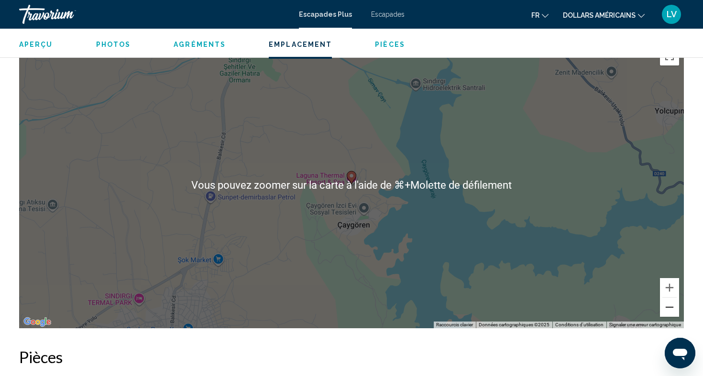
click at [668, 298] on button "Zoom arrière" at bounding box center [669, 307] width 19 height 19
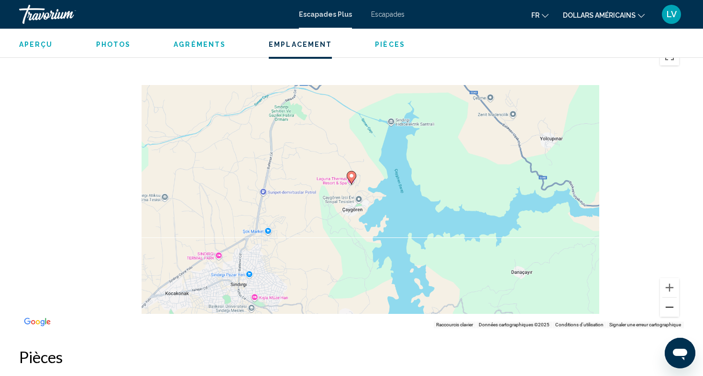
click at [668, 298] on button "Zoom arrière" at bounding box center [669, 307] width 19 height 19
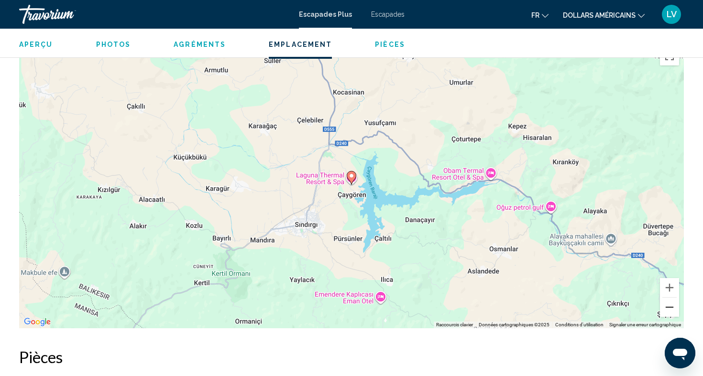
click at [668, 298] on button "Zoom arrière" at bounding box center [669, 307] width 19 height 19
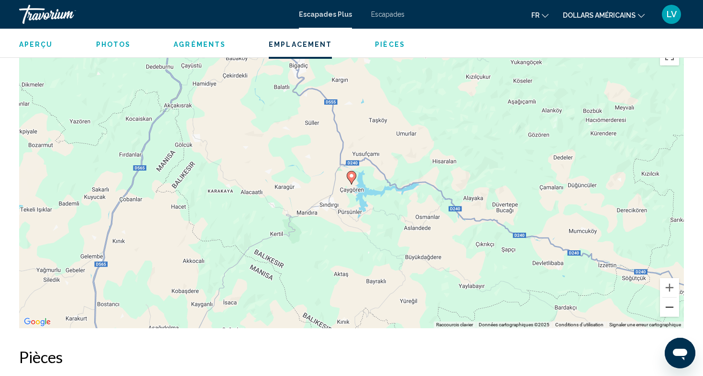
click at [668, 298] on button "Zoom arrière" at bounding box center [669, 307] width 19 height 19
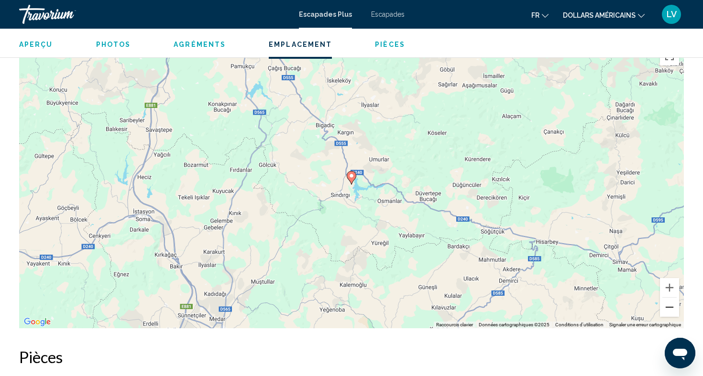
click at [668, 298] on button "Zoom arrière" at bounding box center [669, 307] width 19 height 19
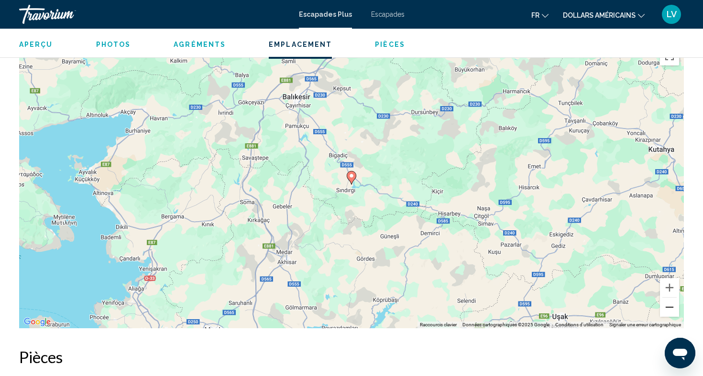
click at [668, 298] on button "Zoom arrière" at bounding box center [669, 307] width 19 height 19
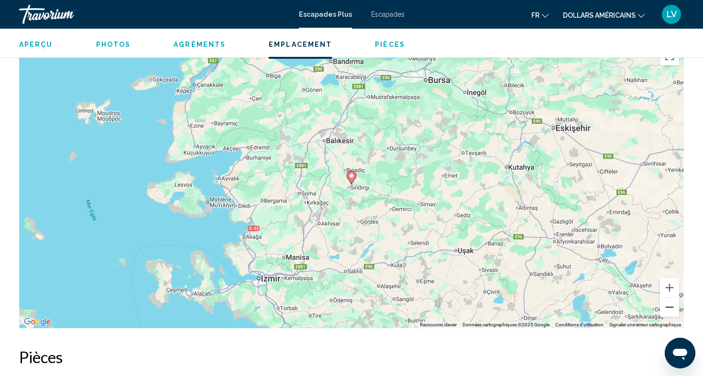
click at [668, 298] on button "Zoom arrière" at bounding box center [669, 307] width 19 height 19
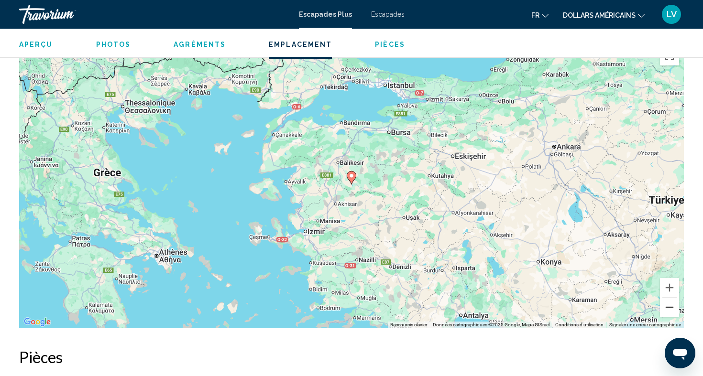
click at [668, 298] on button "Zoom arrière" at bounding box center [669, 307] width 19 height 19
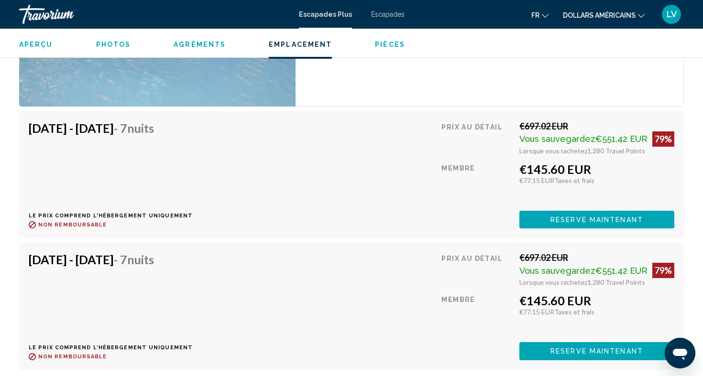
scroll to position [1810, 0]
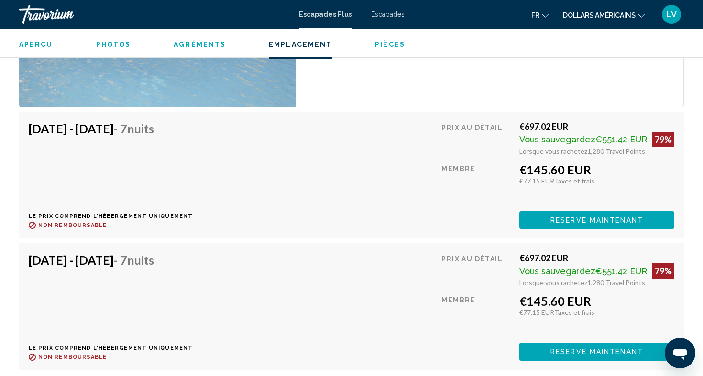
click at [632, 253] on div "€697.02 EUR" at bounding box center [596, 258] width 155 height 11
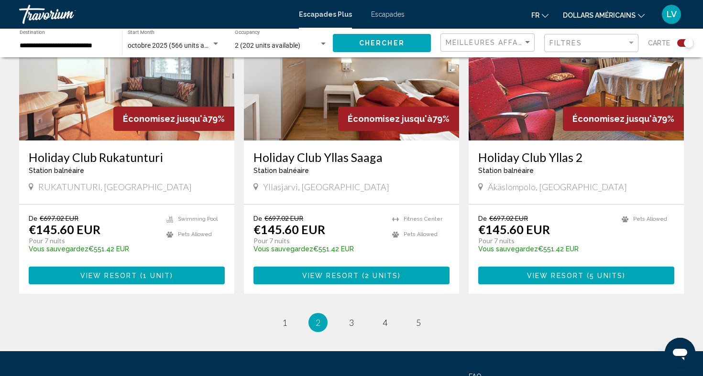
scroll to position [1421, 0]
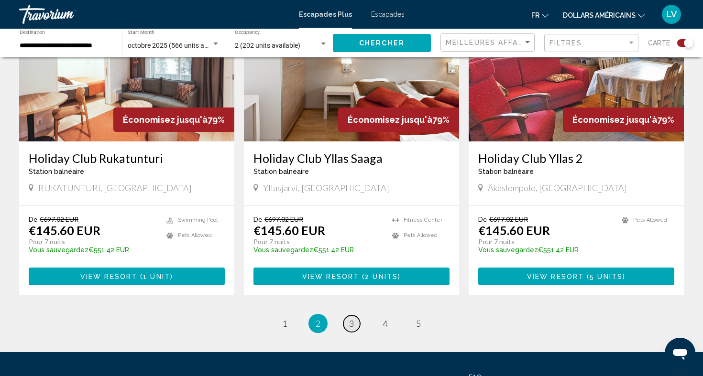
click at [349, 318] on span "3" at bounding box center [351, 323] width 5 height 11
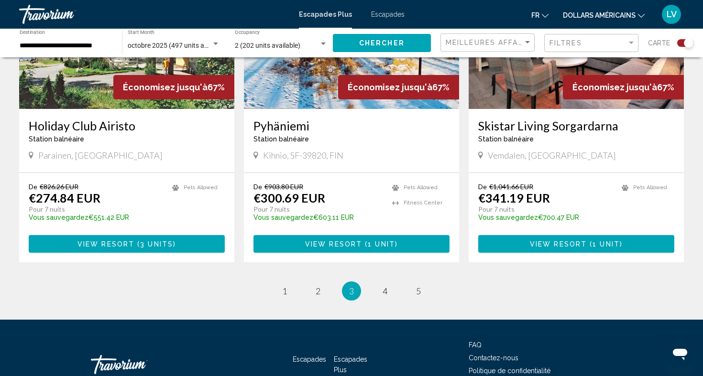
scroll to position [1431, 0]
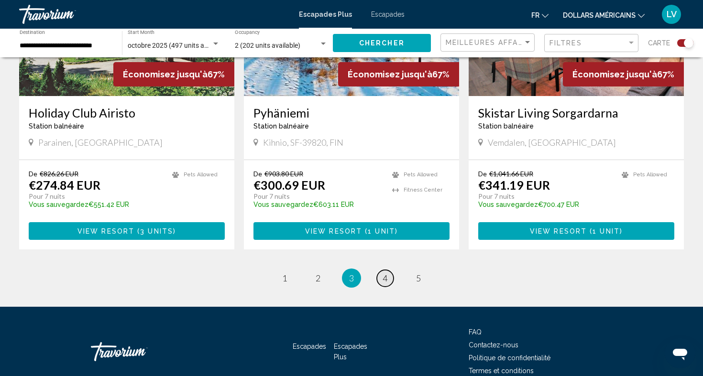
click at [385, 275] on span "4" at bounding box center [384, 278] width 5 height 11
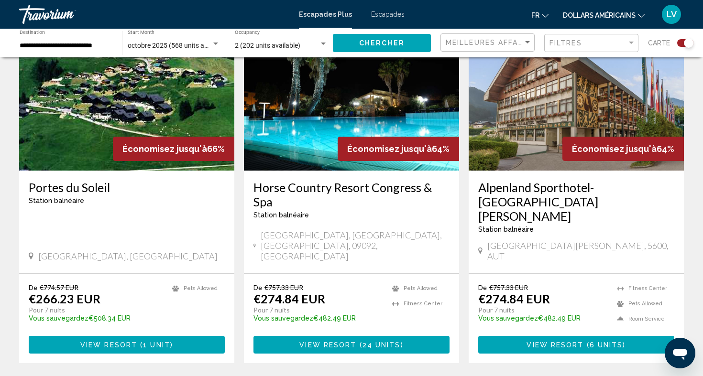
scroll to position [1396, 0]
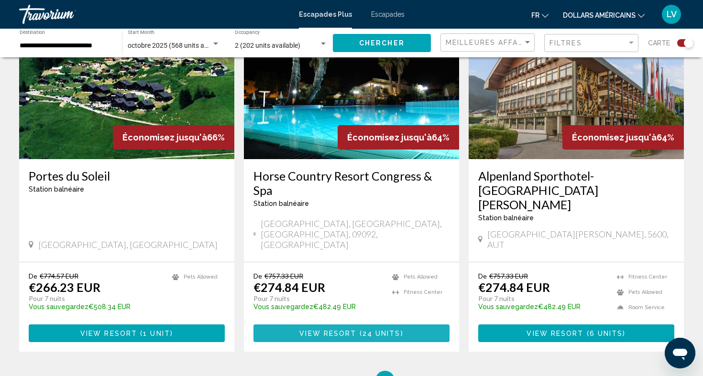
click at [410, 325] on button "View Resort ( 24 units )" at bounding box center [351, 334] width 196 height 18
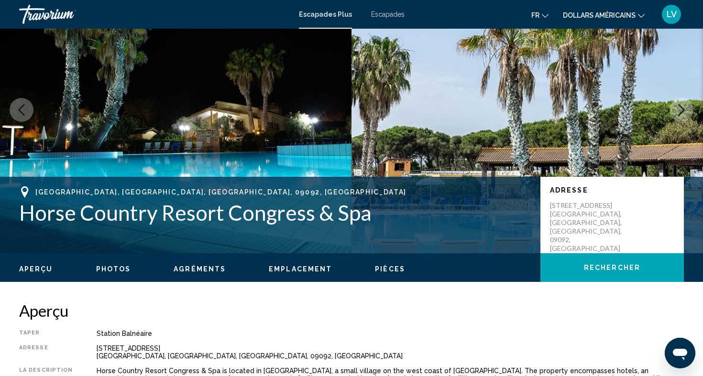
scroll to position [24, 0]
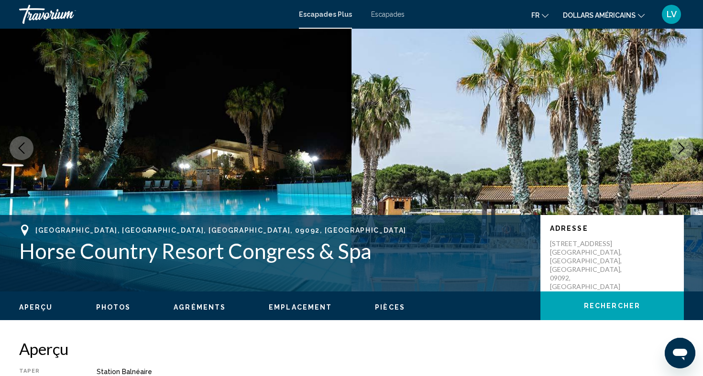
click at [687, 135] on img "Contenu principal" at bounding box center [526, 148] width 351 height 287
click at [682, 145] on icon "Next image" at bounding box center [680, 147] width 11 height 11
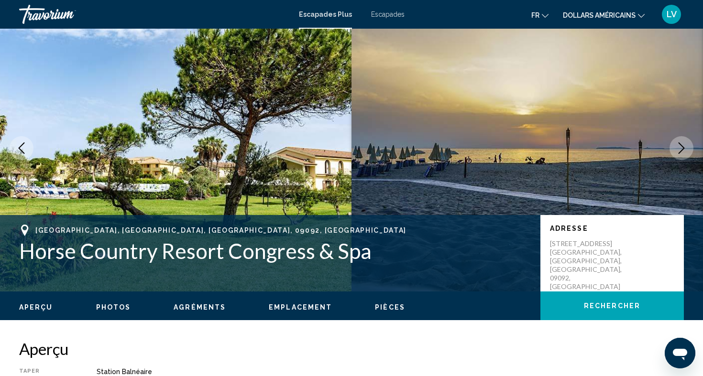
click at [682, 145] on icon "Next image" at bounding box center [680, 147] width 11 height 11
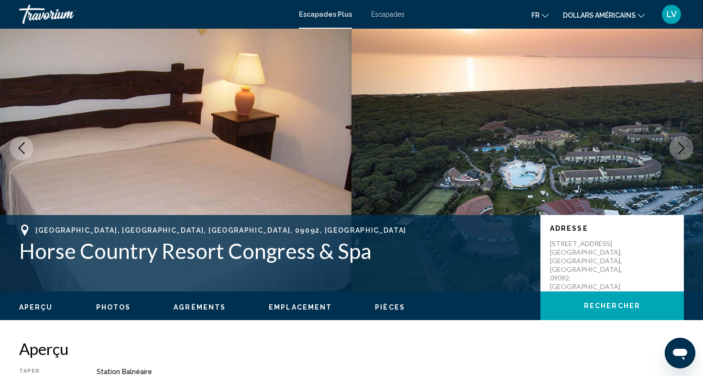
click at [682, 145] on icon "Next image" at bounding box center [680, 147] width 11 height 11
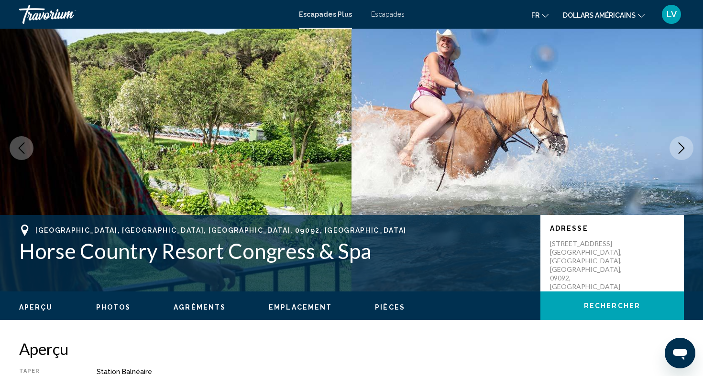
click at [682, 145] on icon "Next image" at bounding box center [680, 147] width 11 height 11
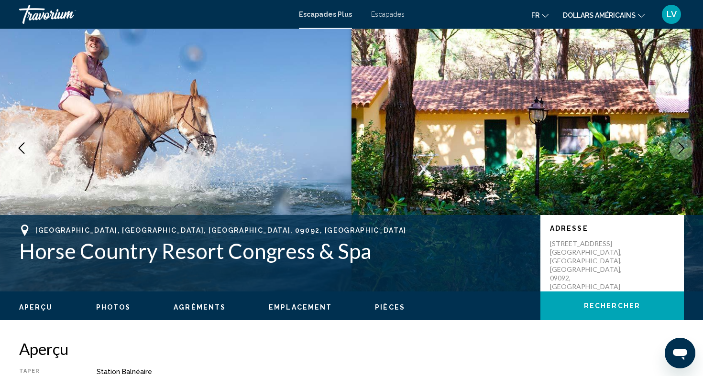
click at [682, 145] on icon "Next image" at bounding box center [680, 147] width 11 height 11
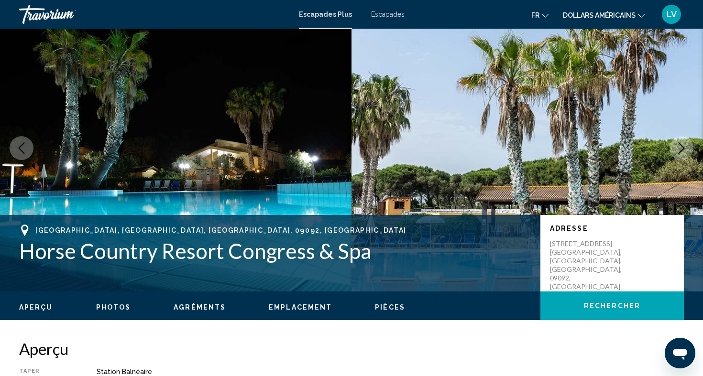
click at [682, 145] on icon "Next image" at bounding box center [680, 147] width 11 height 11
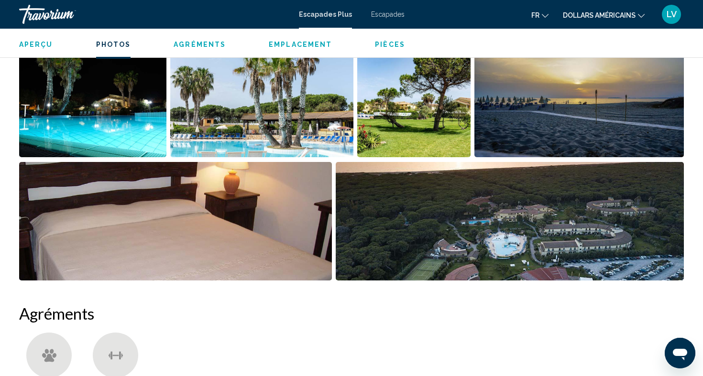
scroll to position [574, 0]
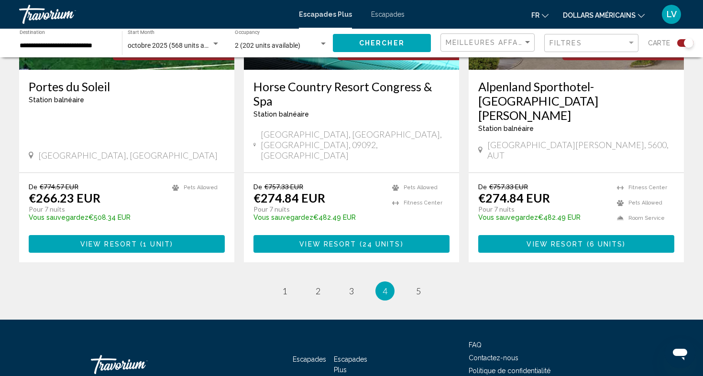
scroll to position [1506, 0]
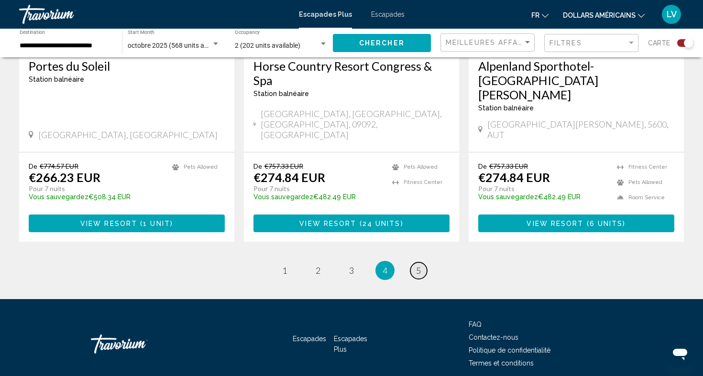
click at [418, 265] on span "5" at bounding box center [418, 270] width 5 height 11
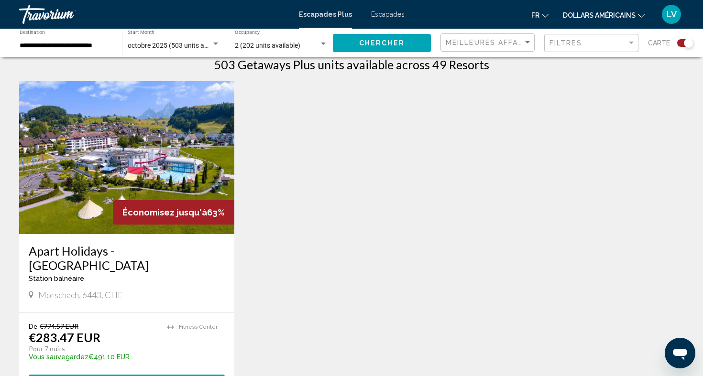
scroll to position [333, 0]
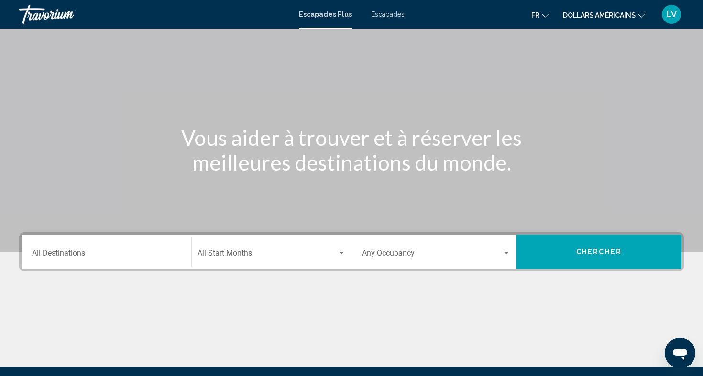
scroll to position [49, 0]
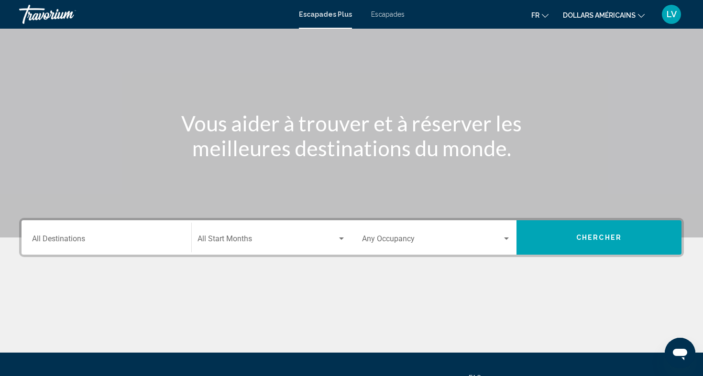
click at [391, 15] on font "Escapades" at bounding box center [387, 15] width 33 height 8
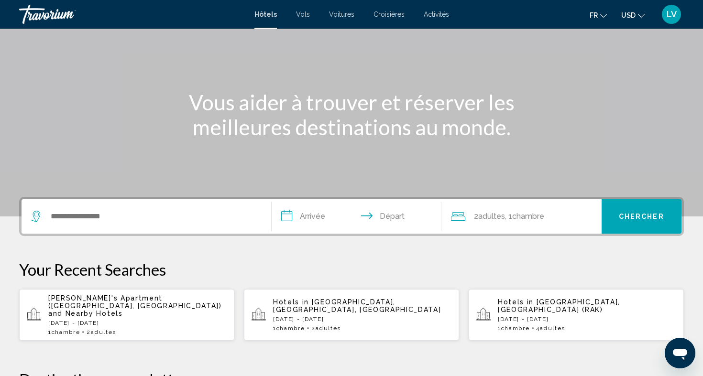
scroll to position [76, 0]
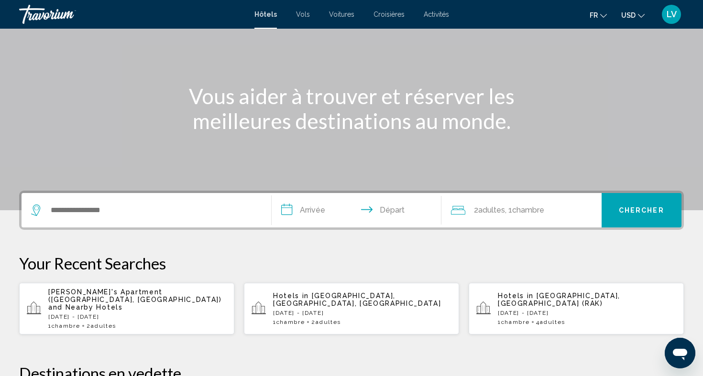
click at [435, 14] on span "Activités" at bounding box center [435, 15] width 25 height 8
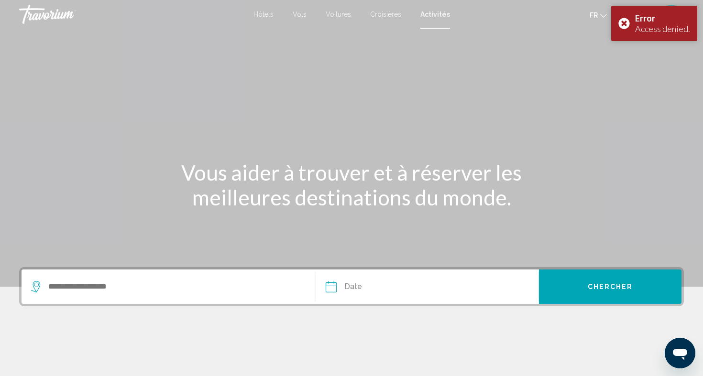
click at [598, 13] on button "fr English Español Français Italiano Português русский" at bounding box center [597, 15] width 17 height 14
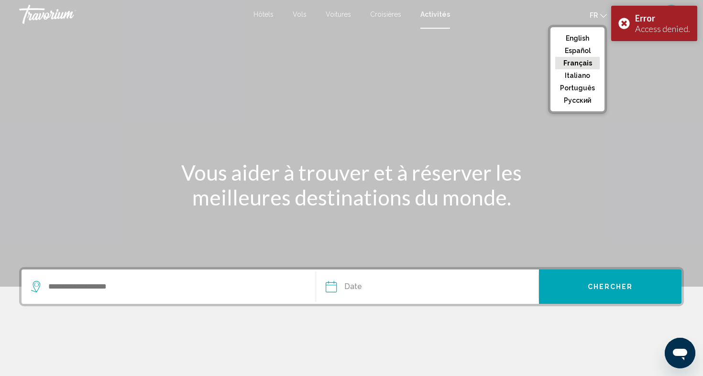
click at [586, 65] on button "Français" at bounding box center [577, 63] width 44 height 12
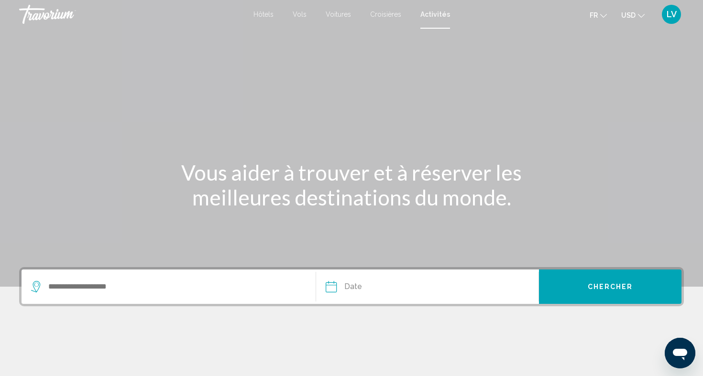
click at [629, 17] on span "USD" at bounding box center [628, 15] width 14 height 8
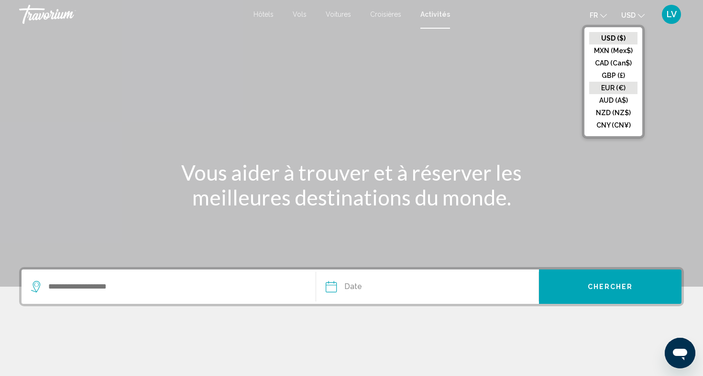
click at [621, 86] on button "EUR (€)" at bounding box center [613, 88] width 48 height 12
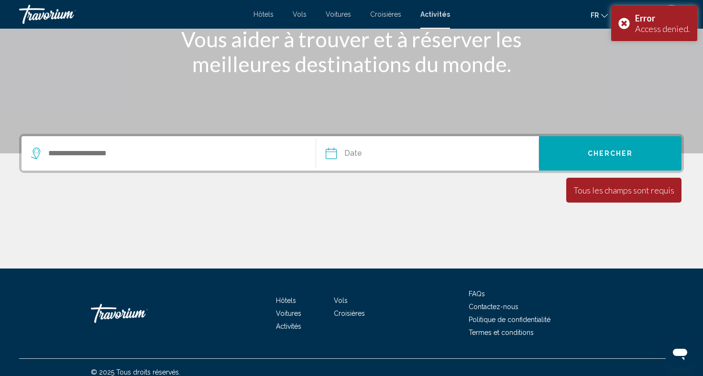
scroll to position [141, 0]
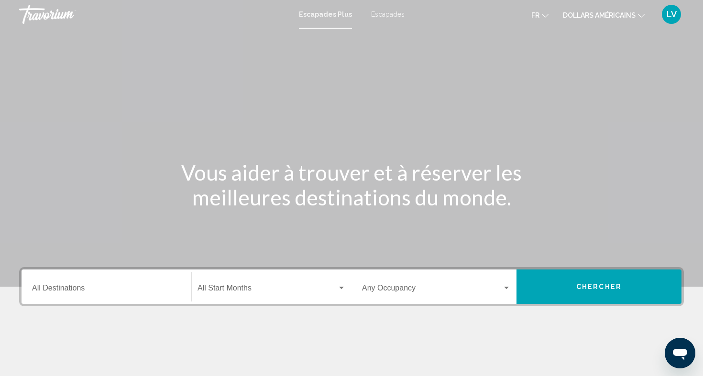
click at [112, 282] on div "Destination All Destinations" at bounding box center [106, 287] width 149 height 30
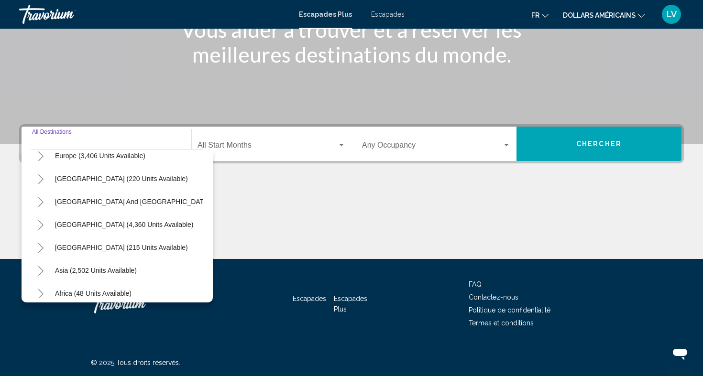
scroll to position [155, 0]
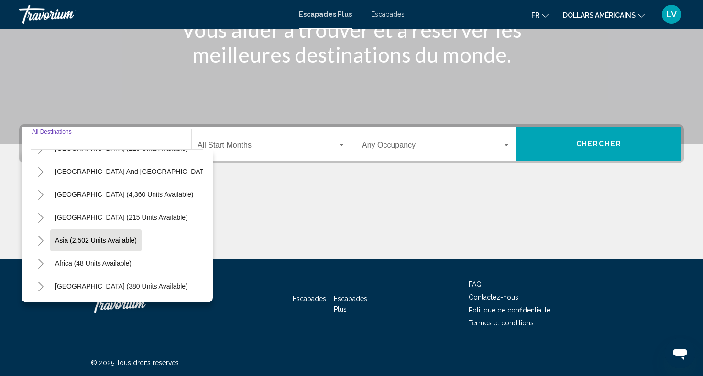
click at [123, 237] on span "Asia (2,502 units available)" at bounding box center [96, 241] width 82 height 8
type input "**********"
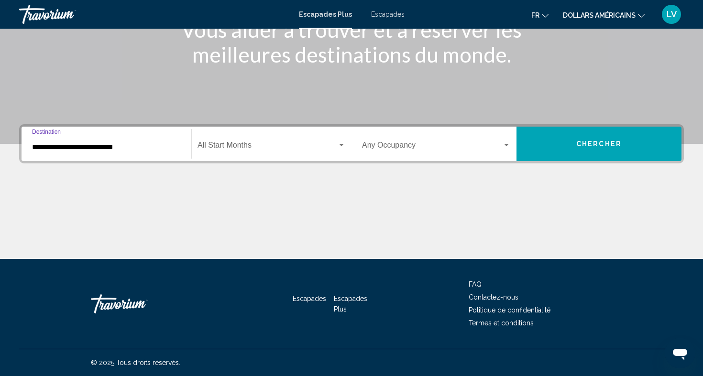
click at [243, 148] on span "Widget de recherche" at bounding box center [267, 147] width 140 height 9
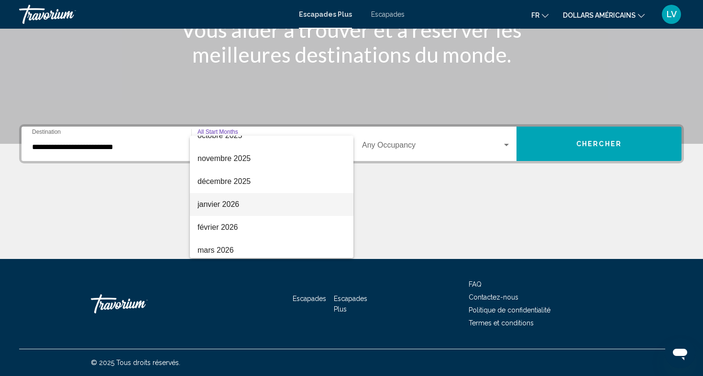
scroll to position [84, 0]
click at [254, 207] on span "janvier 2026" at bounding box center [271, 201] width 148 height 23
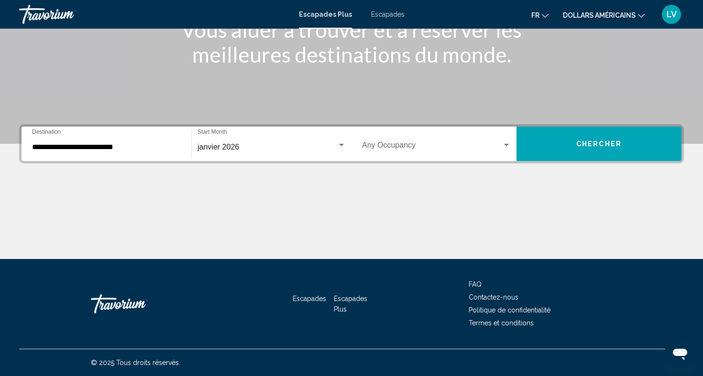
click at [432, 137] on div "Occupancy Any Occupancy" at bounding box center [436, 144] width 149 height 30
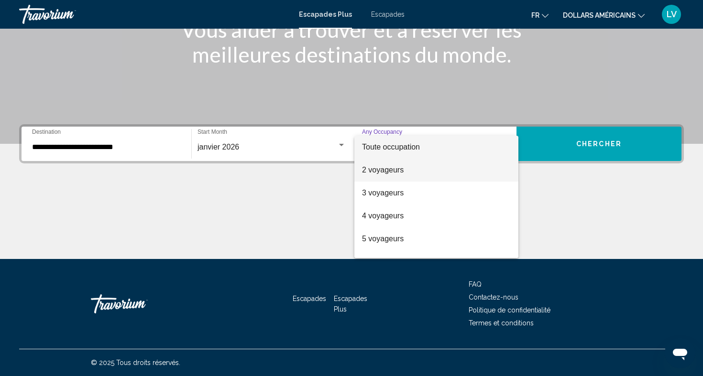
click at [484, 166] on span "2 voyageurs" at bounding box center [436, 170] width 149 height 23
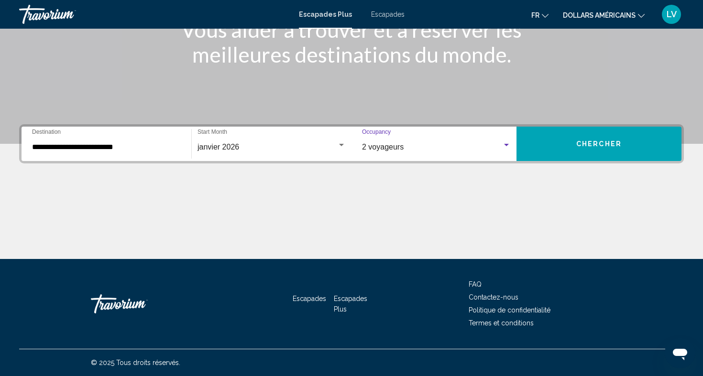
click at [575, 143] on button "Chercher" at bounding box center [598, 144] width 165 height 34
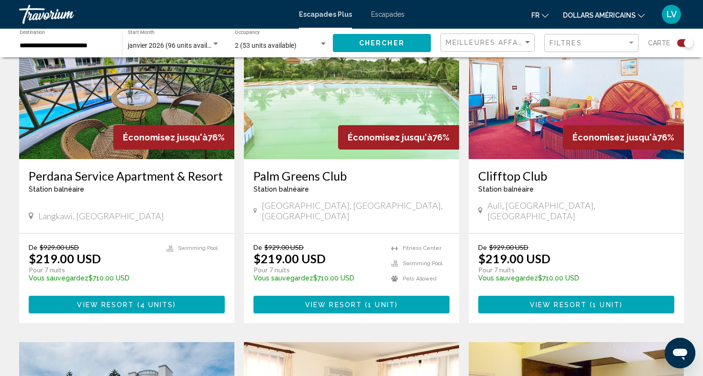
scroll to position [445, 0]
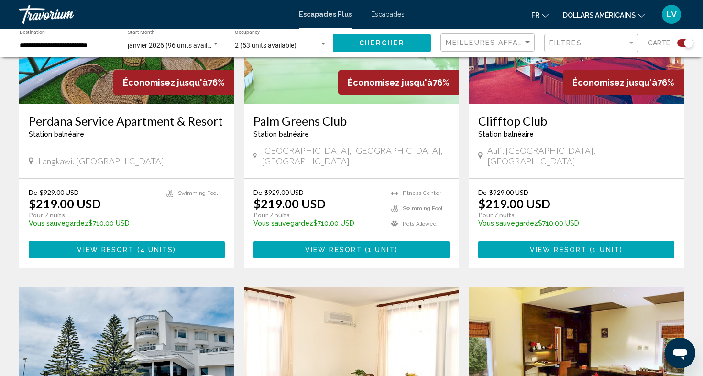
click at [542, 10] on button "fr English Español Français Italiano Português русский" at bounding box center [539, 15] width 17 height 14
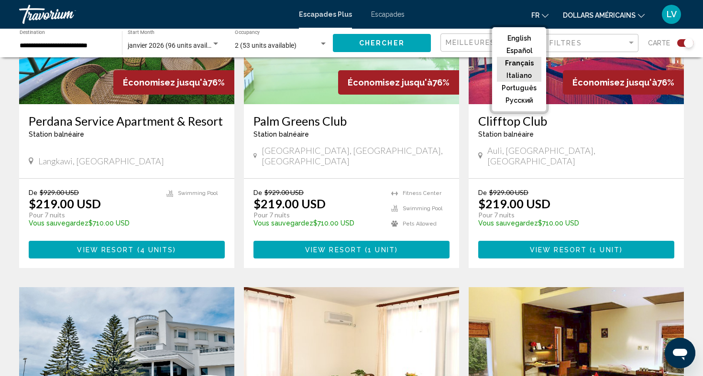
click at [527, 73] on button "Italiano" at bounding box center [519, 75] width 44 height 12
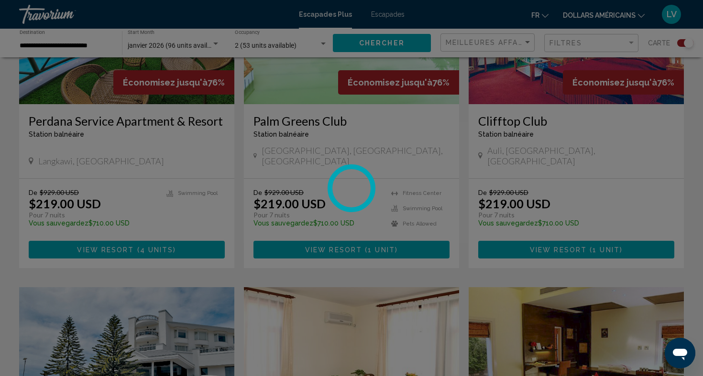
click at [527, 73] on div at bounding box center [351, 188] width 703 height 376
click at [537, 14] on div at bounding box center [351, 188] width 703 height 376
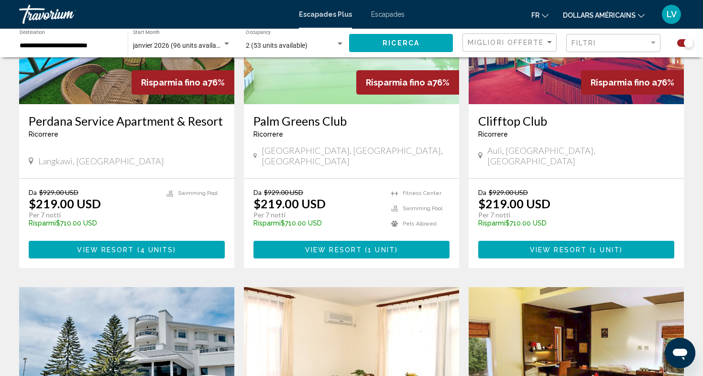
click at [540, 18] on button "fr English Español Français Italiano Português русский" at bounding box center [539, 15] width 17 height 14
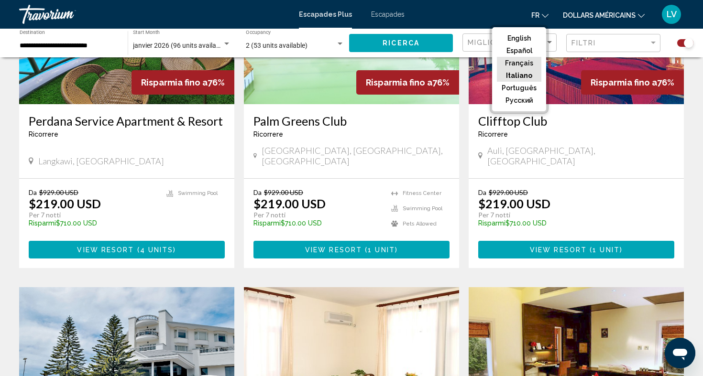
click at [532, 65] on button "Français" at bounding box center [519, 63] width 44 height 12
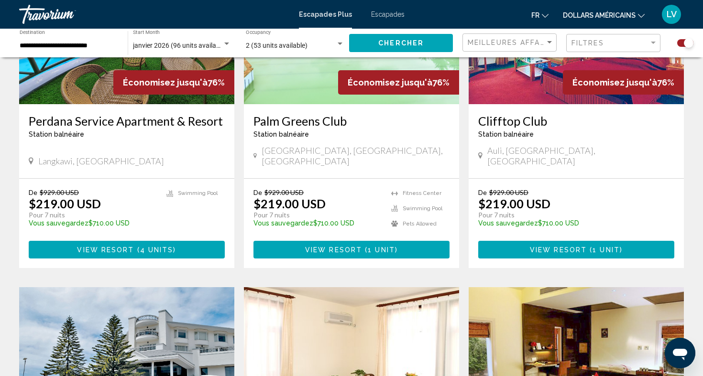
click at [590, 20] on button "dollars américains USD ($) MXN (Mex$) CAD (Can$) GBP (£) EUR (€) AUD (A$) NZD (…" at bounding box center [604, 15] width 82 height 14
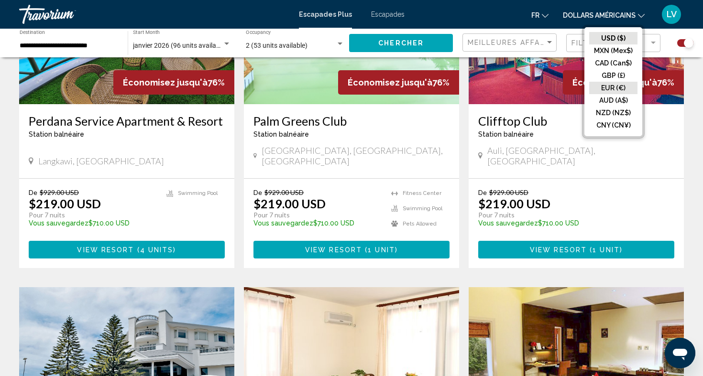
click at [600, 86] on button "EUR (€)" at bounding box center [613, 88] width 48 height 12
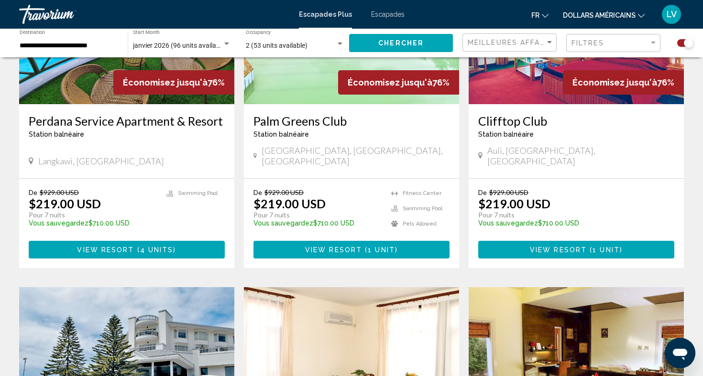
click at [435, 37] on button "Chercher" at bounding box center [401, 43] width 104 height 18
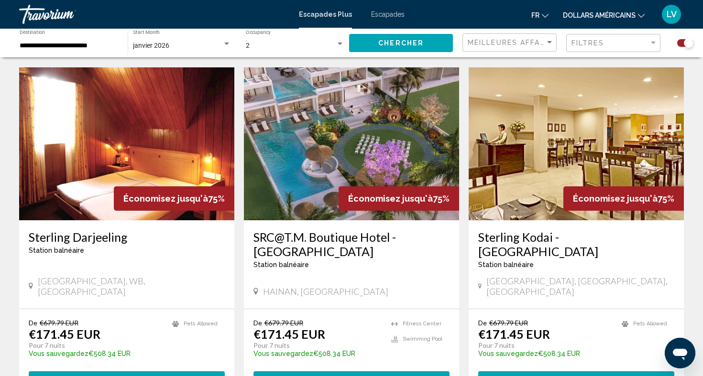
scroll to position [1477, 0]
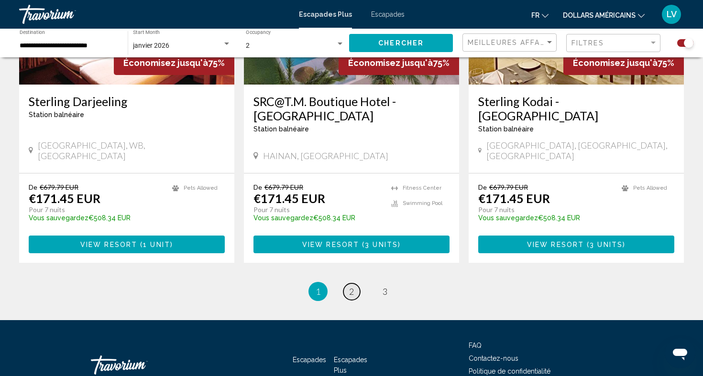
click at [354, 286] on span "2" at bounding box center [351, 291] width 5 height 11
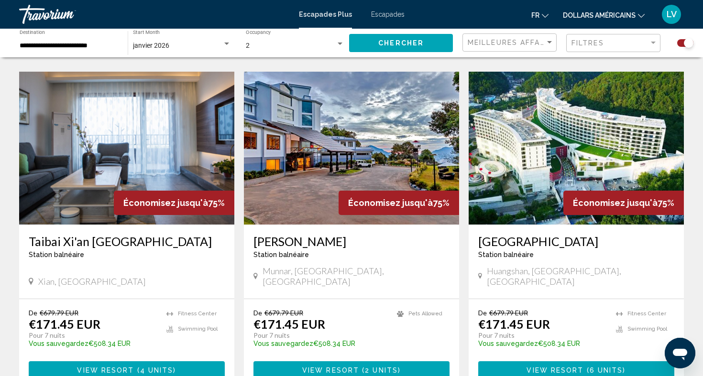
scroll to position [1372, 0]
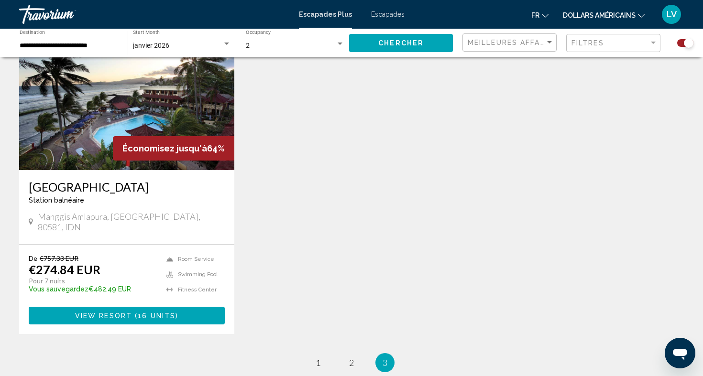
scroll to position [379, 0]
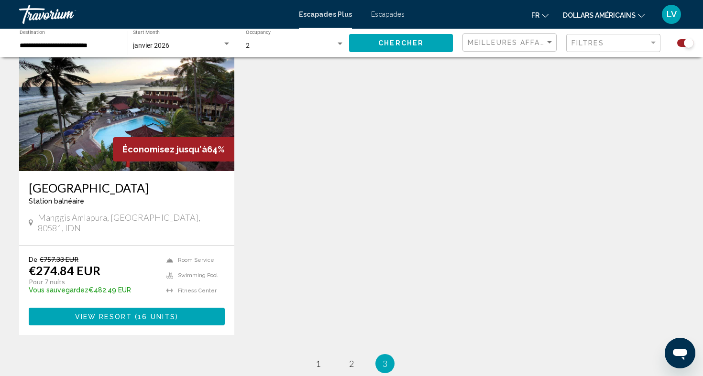
click at [58, 48] on input "**********" at bounding box center [69, 46] width 98 height 8
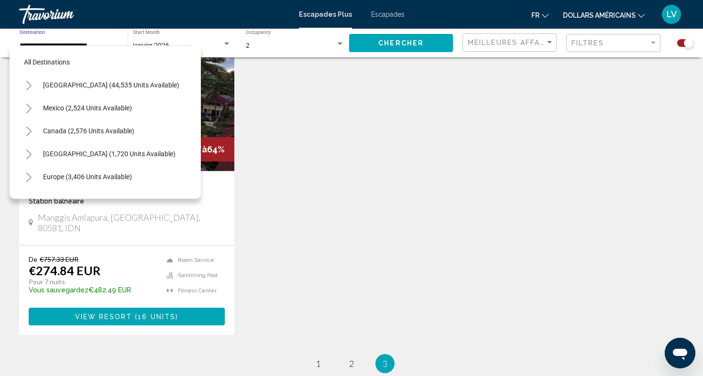
scroll to position [172, 0]
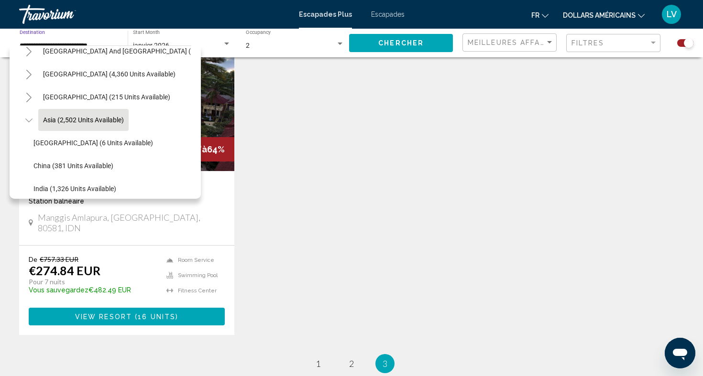
click at [29, 116] on icon "Toggle Asia (2,502 units available)" at bounding box center [28, 121] width 7 height 10
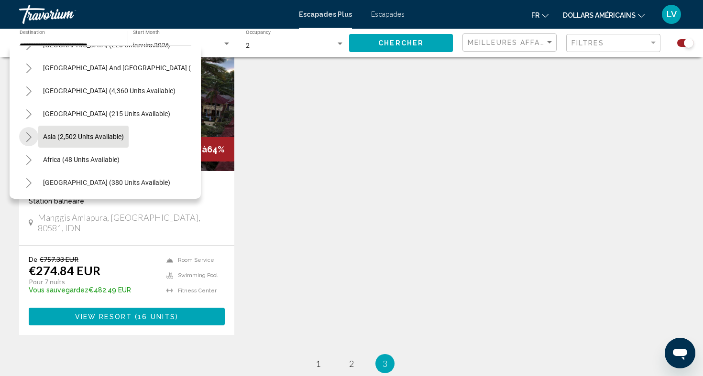
scroll to position [155, 0]
click at [59, 142] on button "Asia (2,502 units available)" at bounding box center [83, 137] width 90 height 22
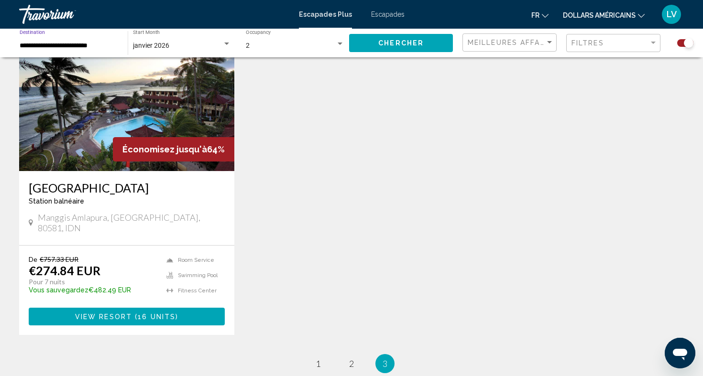
click at [45, 51] on div "**********" at bounding box center [69, 43] width 98 height 26
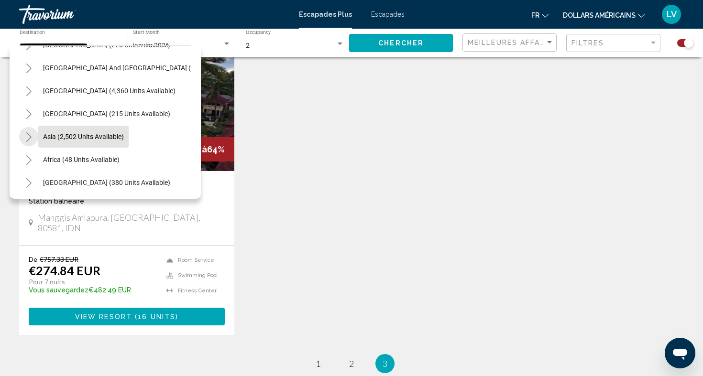
click at [27, 143] on button "Toggle Asia (2,502 units available)" at bounding box center [28, 136] width 19 height 19
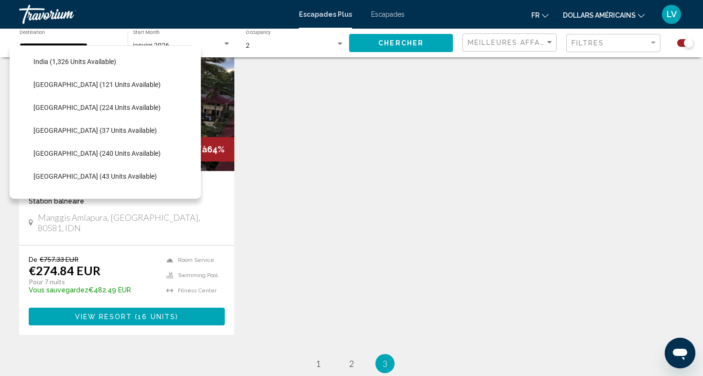
scroll to position [304, 0]
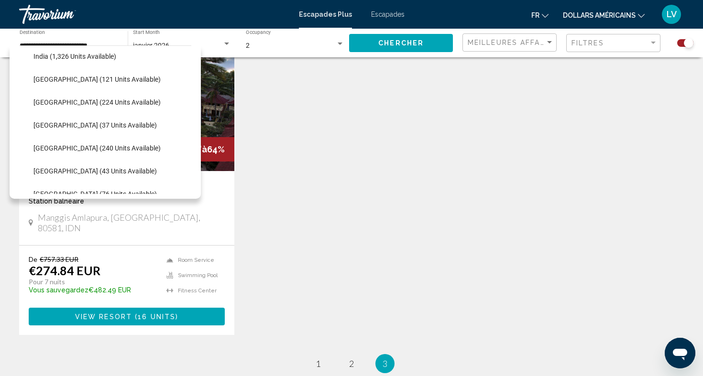
click at [30, 150] on button "[GEOGRAPHIC_DATA] (240 units available)" at bounding box center [97, 148] width 137 height 22
type input "**********"
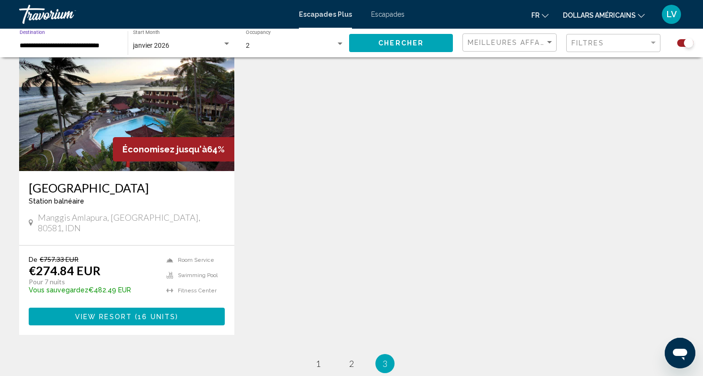
click at [211, 41] on div "janvier 2026 Start Month All Start Months" at bounding box center [182, 43] width 98 height 26
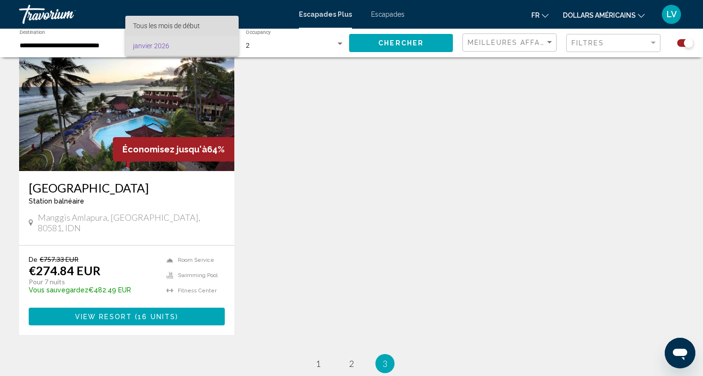
click at [214, 27] on span "Tous les mois de début" at bounding box center [182, 26] width 98 height 20
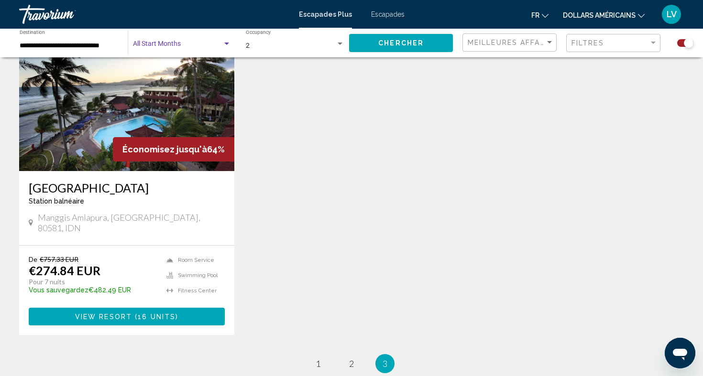
click at [407, 53] on div "Chercher" at bounding box center [405, 43] width 113 height 29
click at [405, 44] on span "Chercher" at bounding box center [400, 44] width 45 height 8
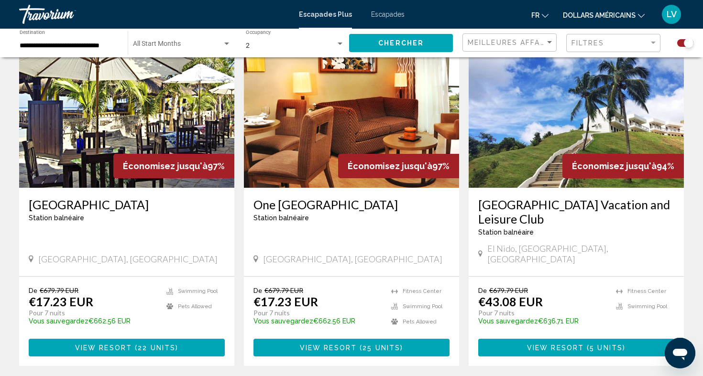
scroll to position [364, 0]
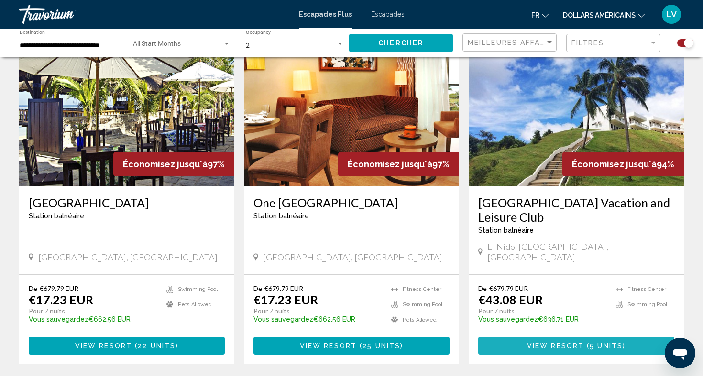
click at [575, 342] on span "View Resort" at bounding box center [555, 346] width 57 height 8
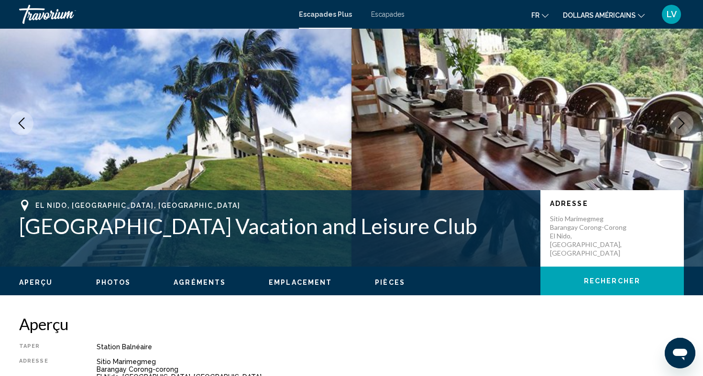
scroll to position [51, 0]
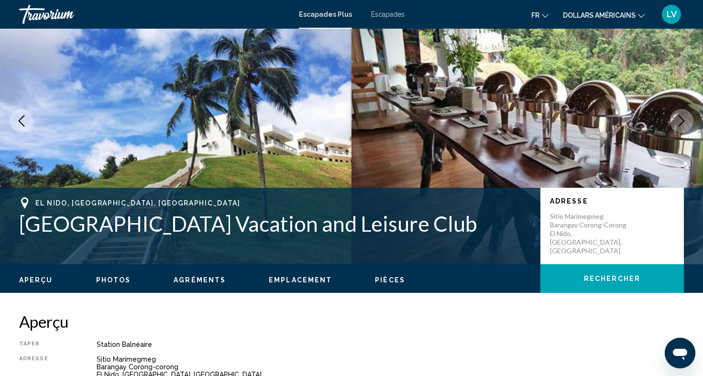
click at [682, 121] on icon "Next image" at bounding box center [680, 120] width 11 height 11
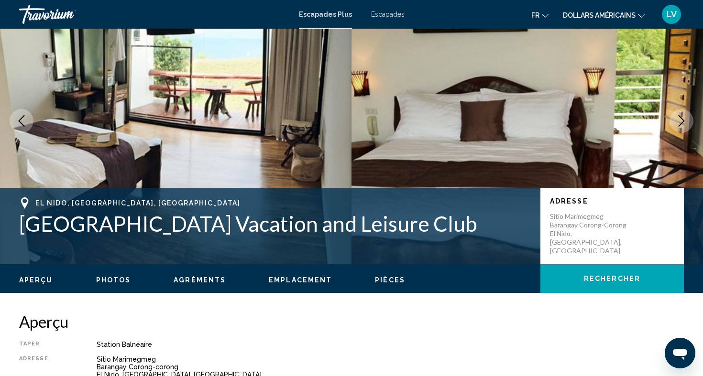
click at [682, 121] on icon "Next image" at bounding box center [680, 120] width 11 height 11
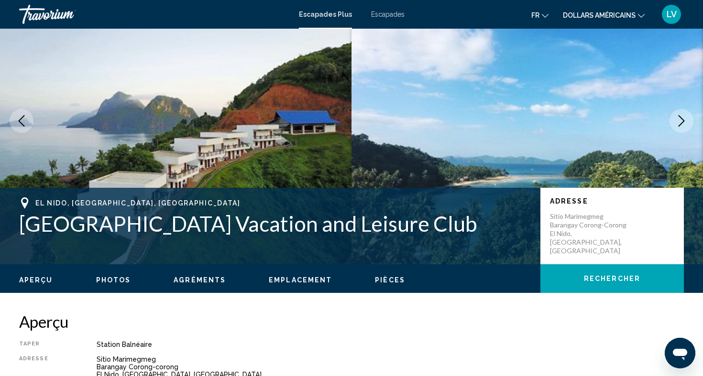
click at [682, 121] on icon "Next image" at bounding box center [680, 120] width 11 height 11
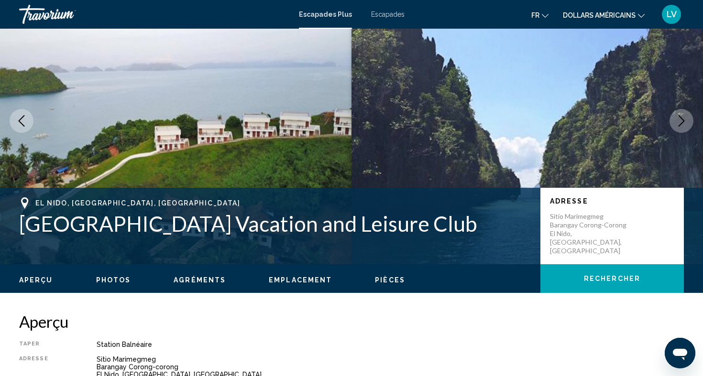
click at [682, 121] on icon "Next image" at bounding box center [680, 120] width 11 height 11
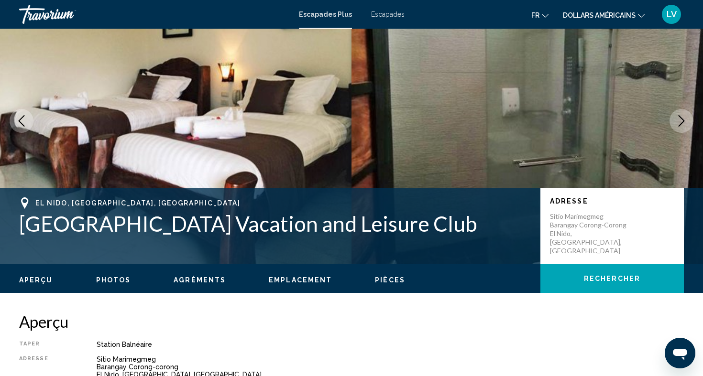
click at [682, 121] on icon "Next image" at bounding box center [680, 120] width 11 height 11
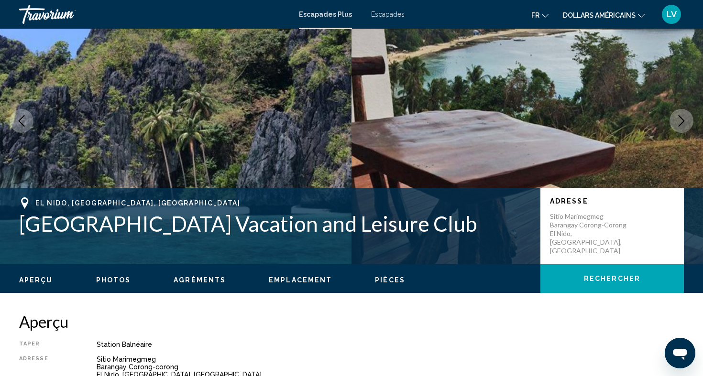
click at [682, 121] on icon "Next image" at bounding box center [680, 120] width 11 height 11
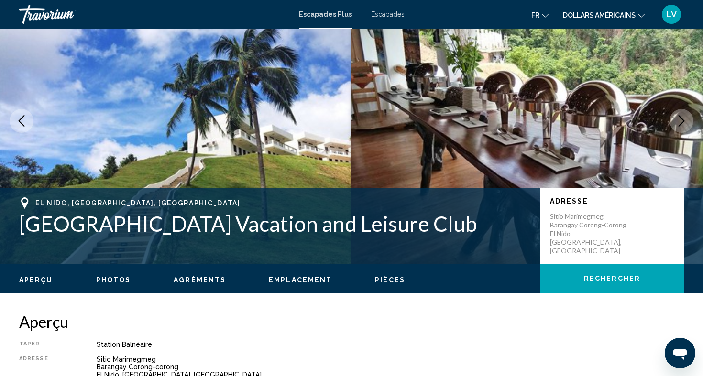
click at [682, 121] on icon "Next image" at bounding box center [680, 120] width 11 height 11
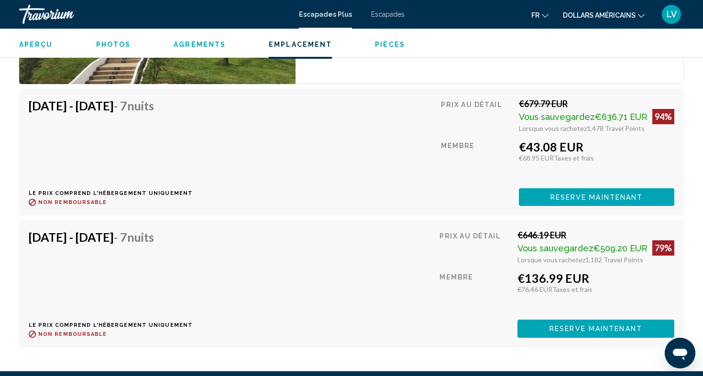
scroll to position [1707, 0]
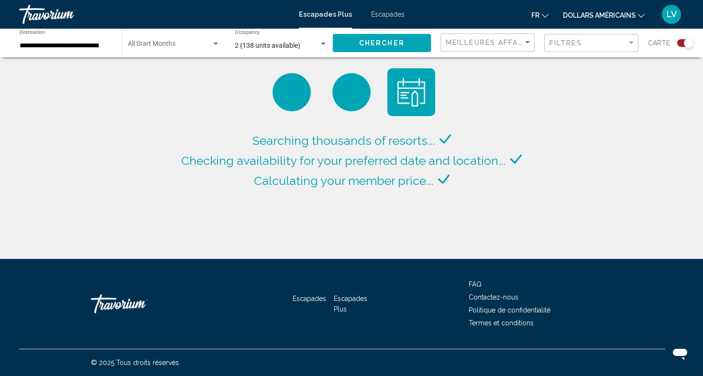
click at [96, 46] on input "**********" at bounding box center [66, 46] width 93 height 8
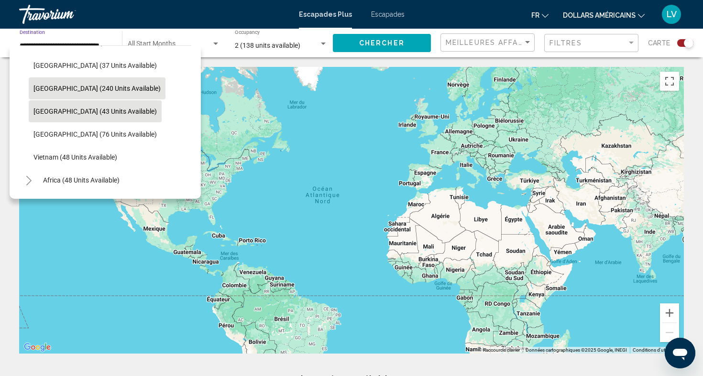
scroll to position [363, 0]
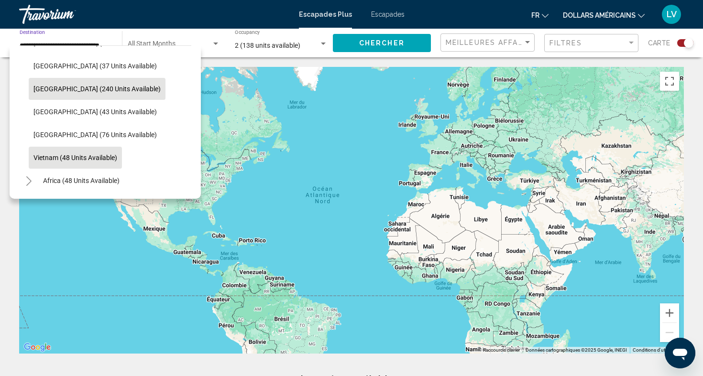
click at [104, 160] on span "Vietnam (48 units available)" at bounding box center [75, 158] width 84 height 8
type input "**********"
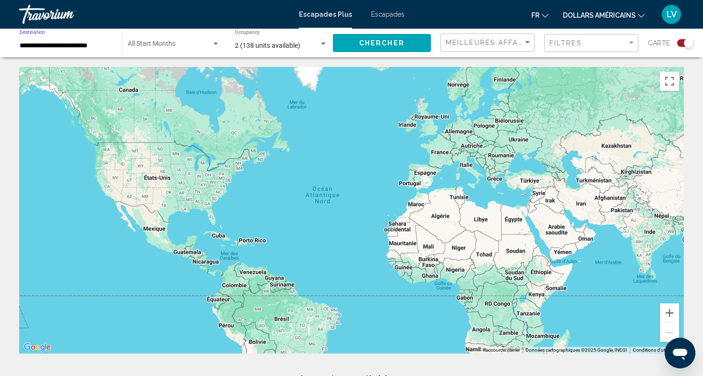
click at [343, 45] on button "Chercher" at bounding box center [382, 43] width 98 height 18
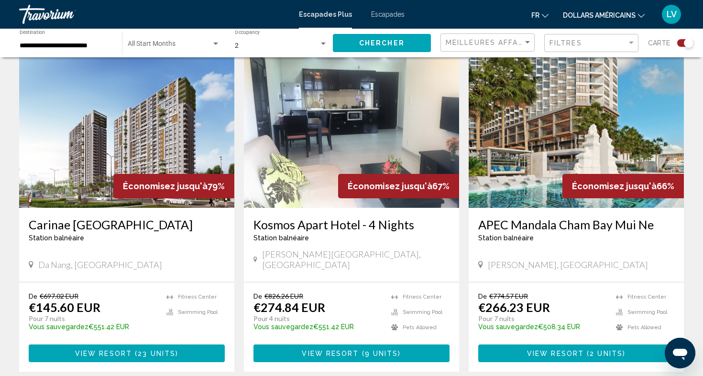
scroll to position [341, 0]
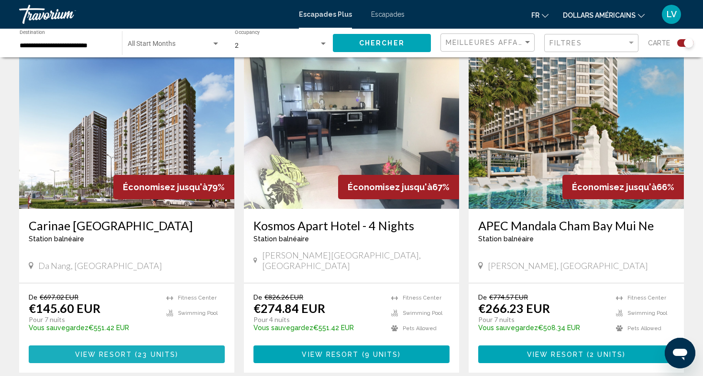
click at [156, 351] on span "23 units" at bounding box center [157, 355] width 38 height 8
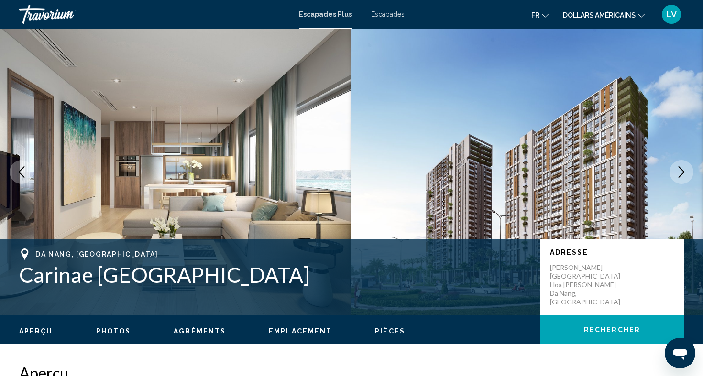
click at [681, 176] on icon "Next image" at bounding box center [680, 171] width 11 height 11
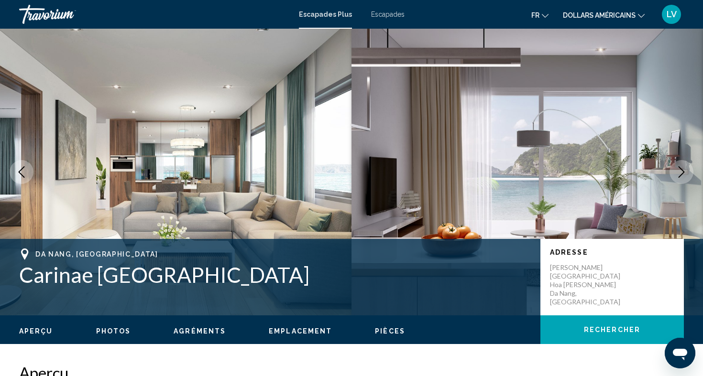
click at [681, 176] on icon "Next image" at bounding box center [680, 171] width 11 height 11
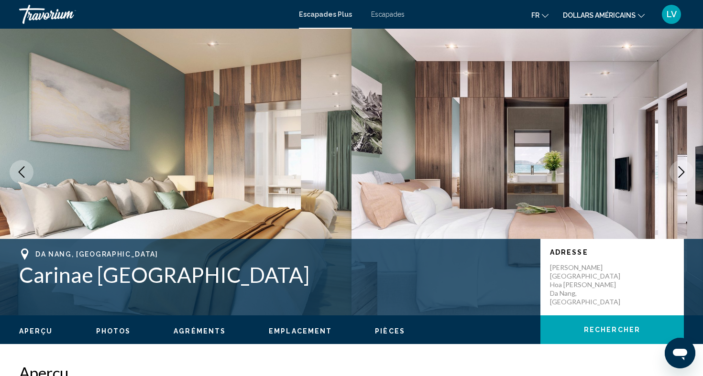
click at [682, 175] on icon "Next image" at bounding box center [680, 171] width 11 height 11
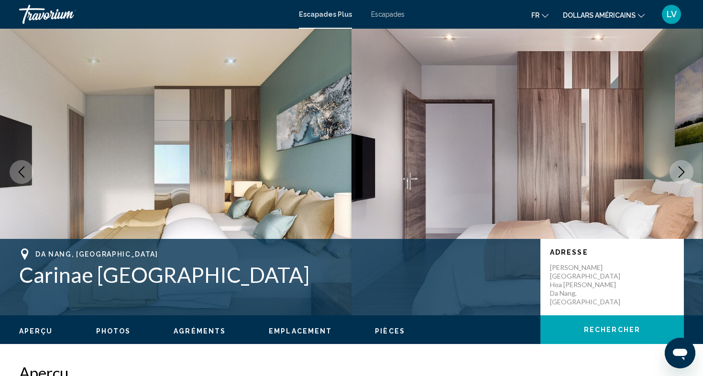
click at [682, 175] on icon "Next image" at bounding box center [680, 171] width 11 height 11
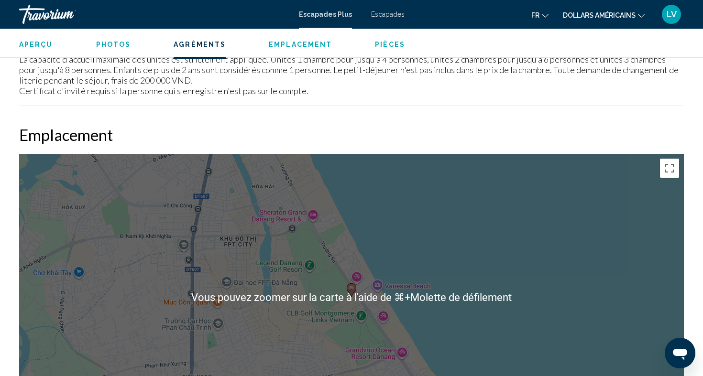
scroll to position [1059, 0]
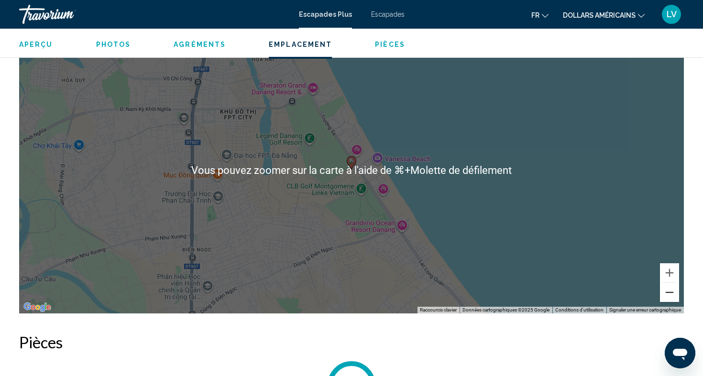
click at [675, 296] on button "Zoom arrière" at bounding box center [669, 292] width 19 height 19
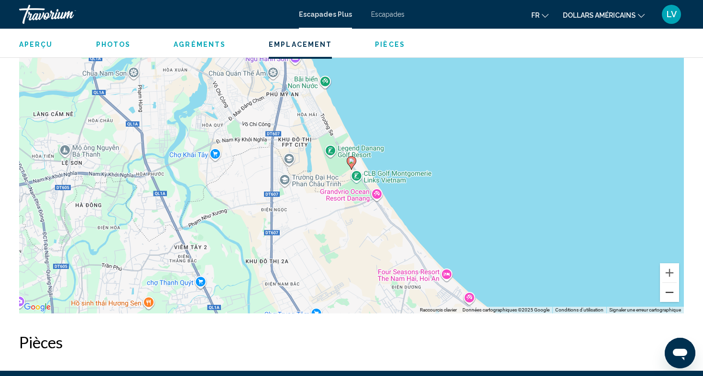
click at [672, 295] on button "Zoom arrière" at bounding box center [669, 292] width 19 height 19
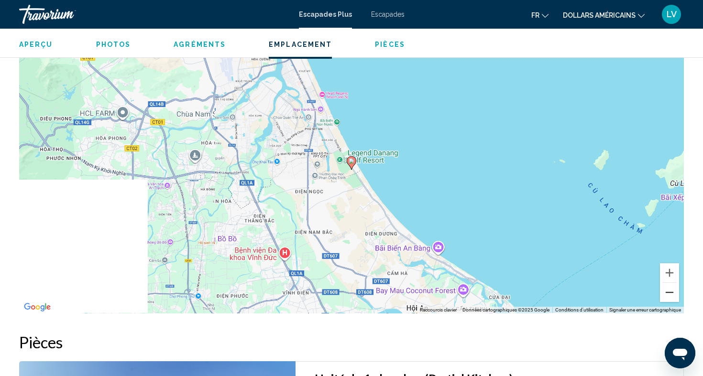
click at [672, 295] on button "Zoom arrière" at bounding box center [669, 292] width 19 height 19
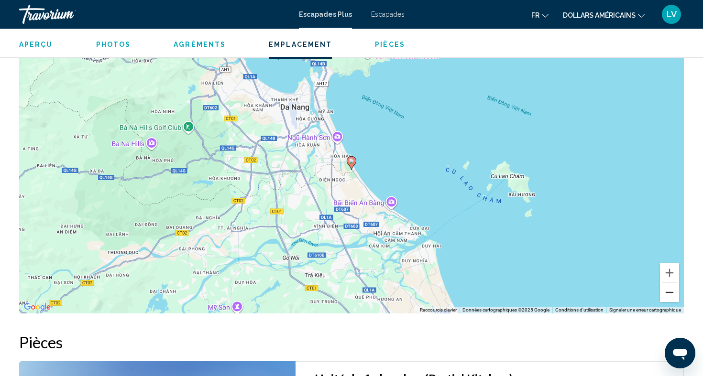
click at [672, 295] on button "Zoom arrière" at bounding box center [669, 292] width 19 height 19
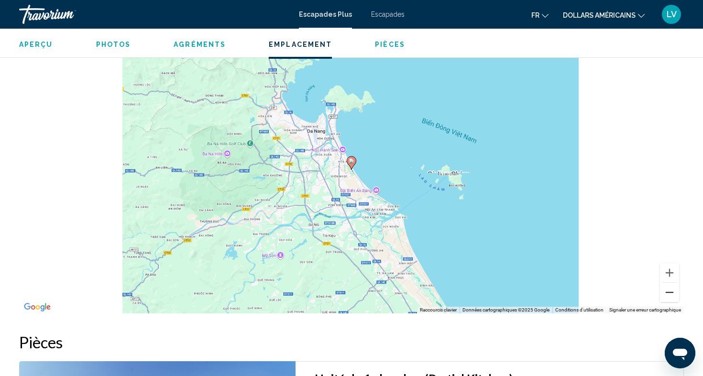
click at [672, 295] on button "Zoom arrière" at bounding box center [669, 292] width 19 height 19
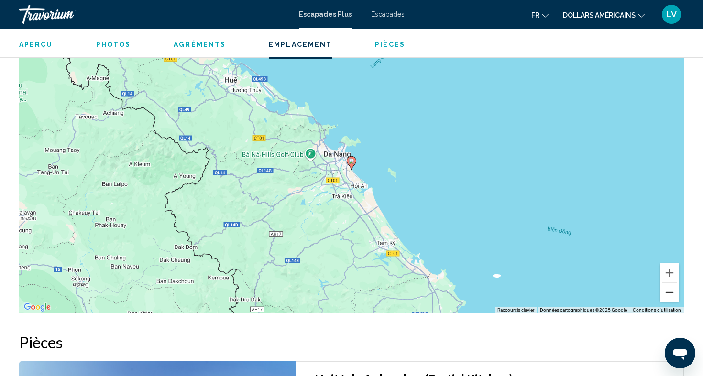
click at [672, 295] on button "Zoom arrière" at bounding box center [669, 292] width 19 height 19
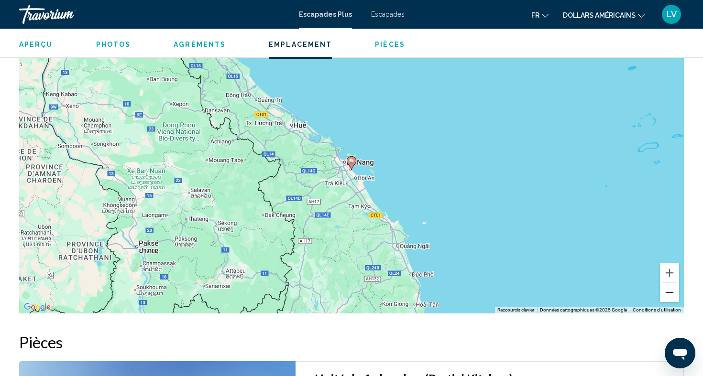
click at [672, 295] on button "Zoom arrière" at bounding box center [669, 292] width 19 height 19
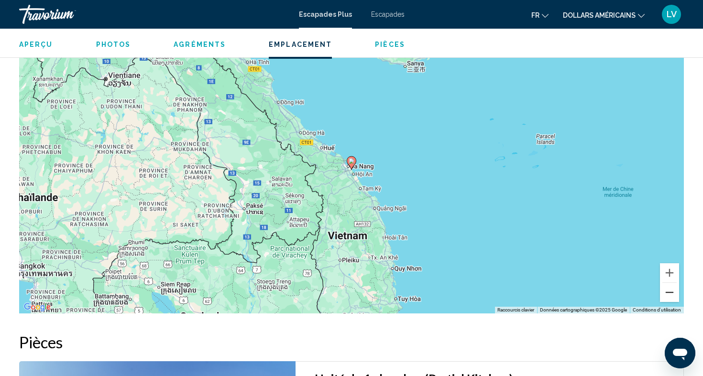
click at [672, 295] on button "Zoom arrière" at bounding box center [669, 292] width 19 height 19
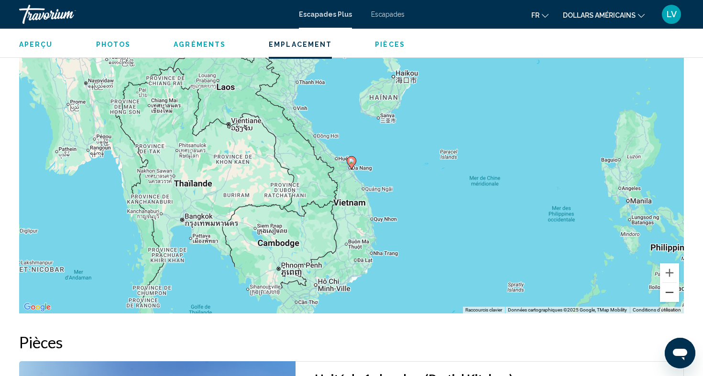
click at [672, 295] on button "Zoom arrière" at bounding box center [669, 292] width 19 height 19
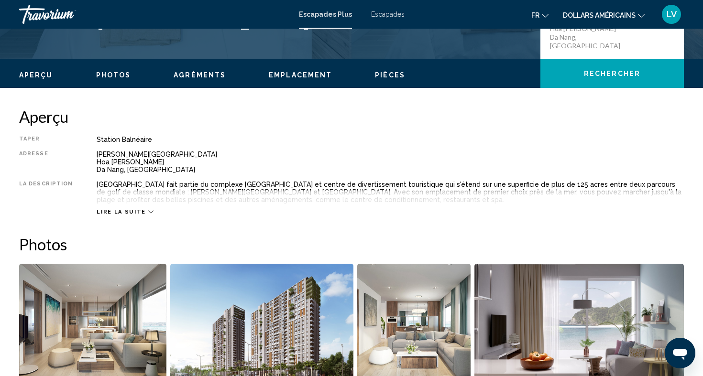
scroll to position [287, 0]
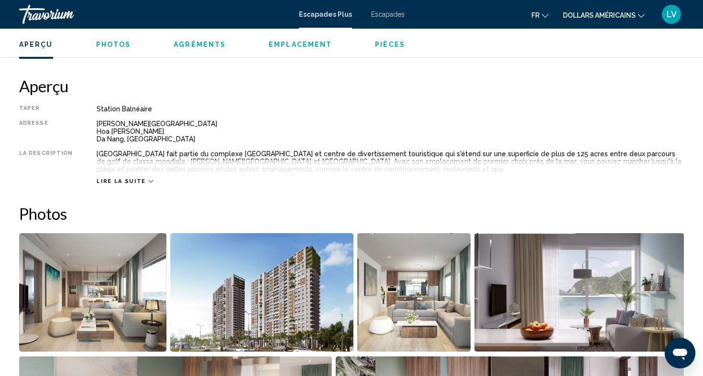
click at [562, 253] on img "Open full-screen image slider" at bounding box center [578, 292] width 209 height 119
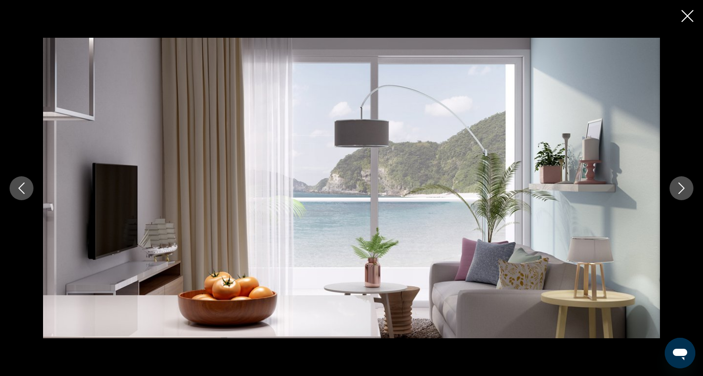
click at [674, 193] on button "Next image" at bounding box center [681, 188] width 24 height 24
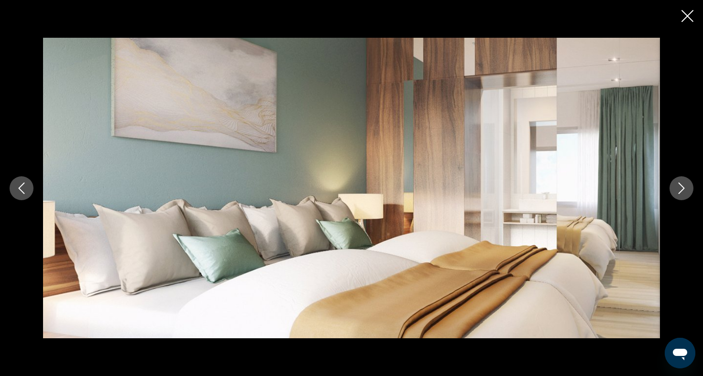
click at [674, 193] on button "Next image" at bounding box center [681, 188] width 24 height 24
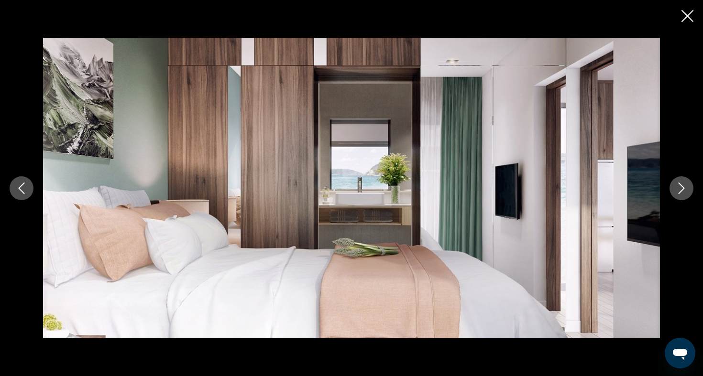
click at [673, 194] on button "Next image" at bounding box center [681, 188] width 24 height 24
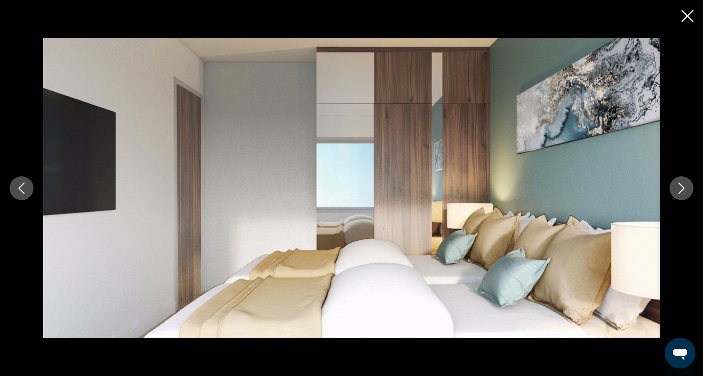
click at [673, 194] on button "Next image" at bounding box center [681, 188] width 24 height 24
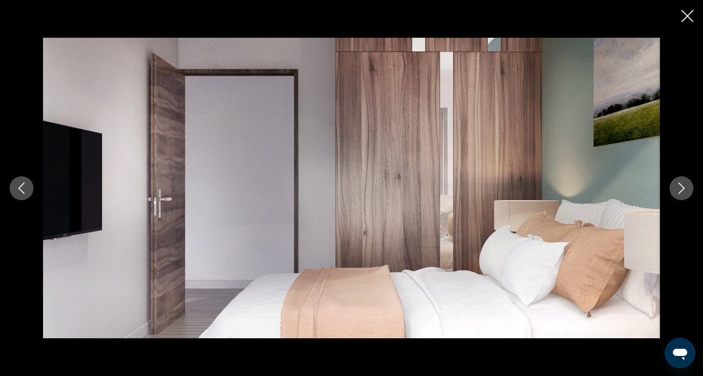
click at [689, 21] on icon "Close slideshow" at bounding box center [687, 16] width 12 height 12
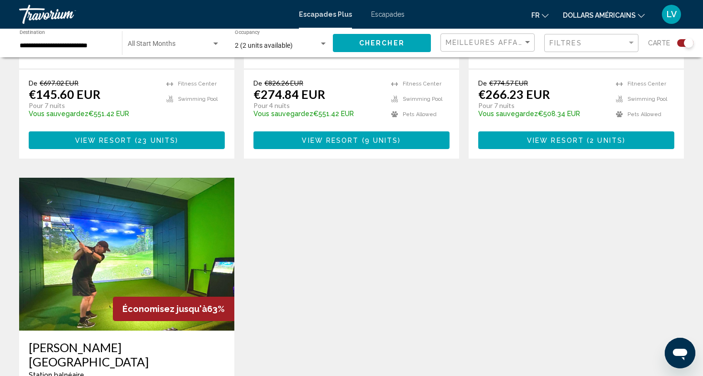
scroll to position [542, 0]
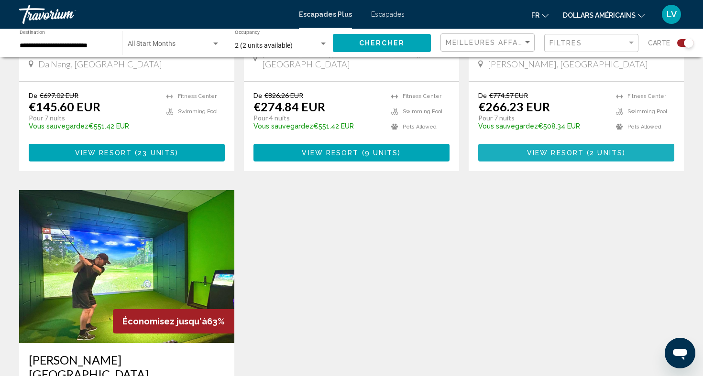
click at [490, 144] on button "View Resort ( 2 units )" at bounding box center [576, 153] width 196 height 18
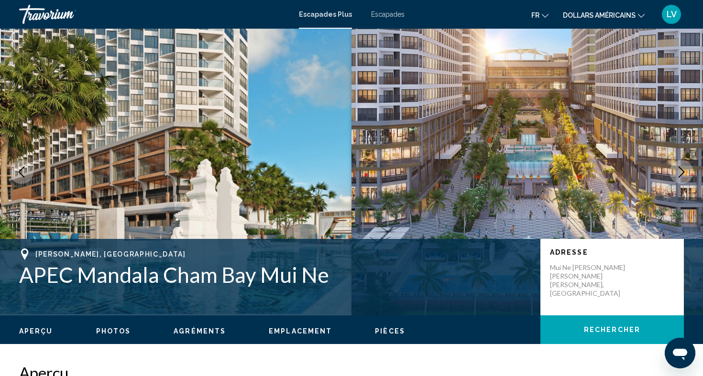
click at [683, 168] on icon "Next image" at bounding box center [680, 171] width 11 height 11
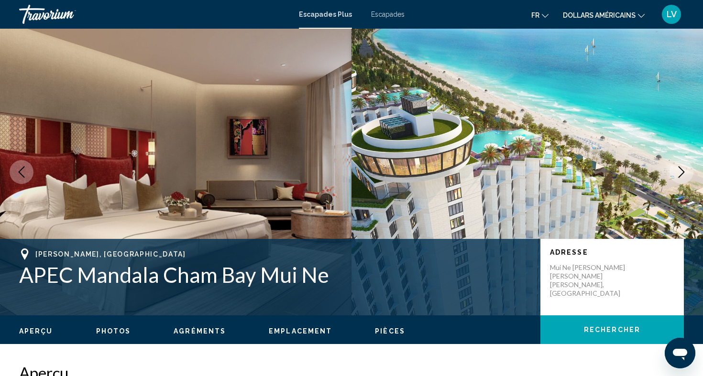
click at [683, 168] on icon "Next image" at bounding box center [680, 171] width 11 height 11
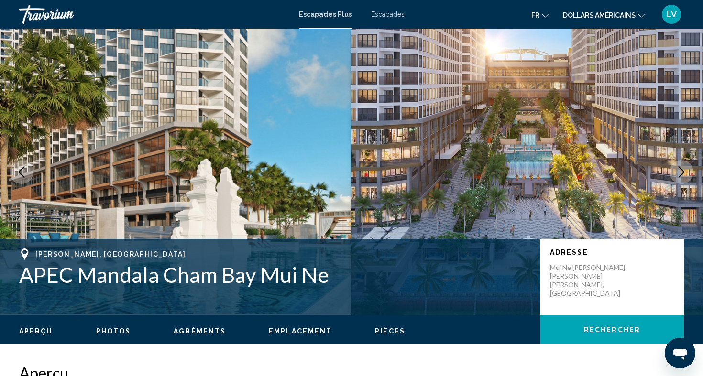
click at [683, 168] on icon "Next image" at bounding box center [680, 171] width 11 height 11
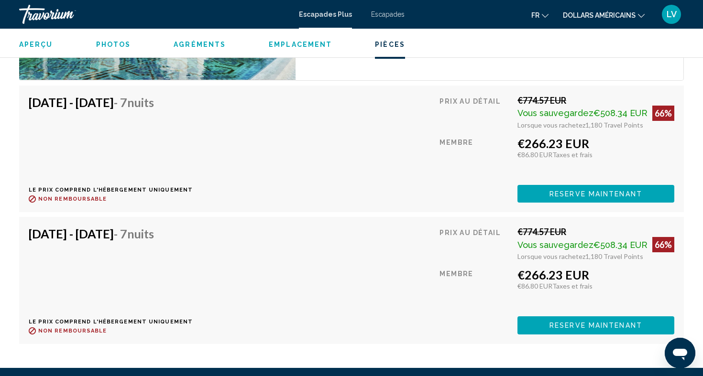
scroll to position [1620, 0]
